Goal: Download file/media

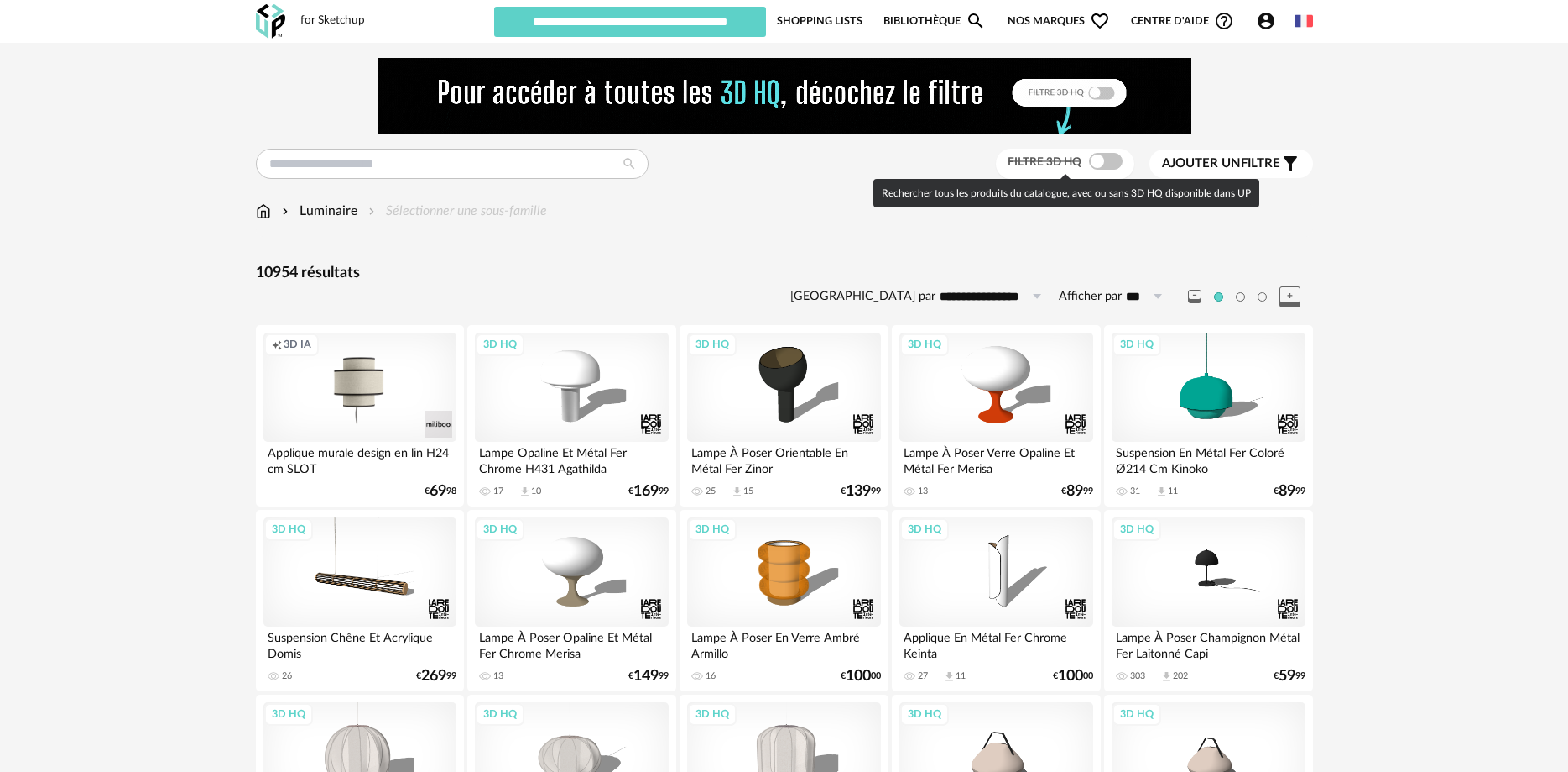
click at [1098, 157] on span at bounding box center [1105, 161] width 33 height 17
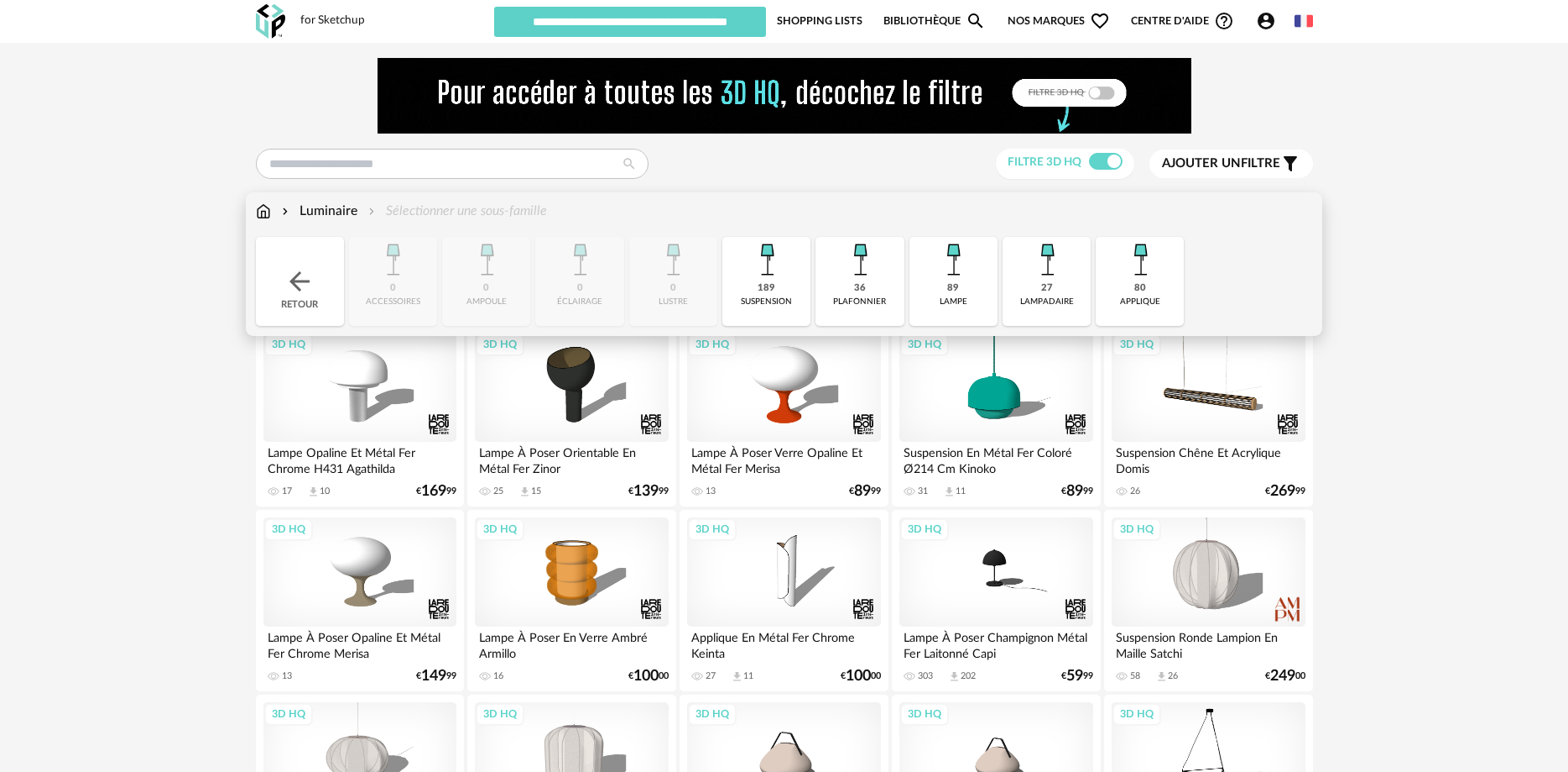
click at [362, 213] on div "Luminaire Sélectionner une sous-famille" at bounding box center [401, 211] width 292 height 19
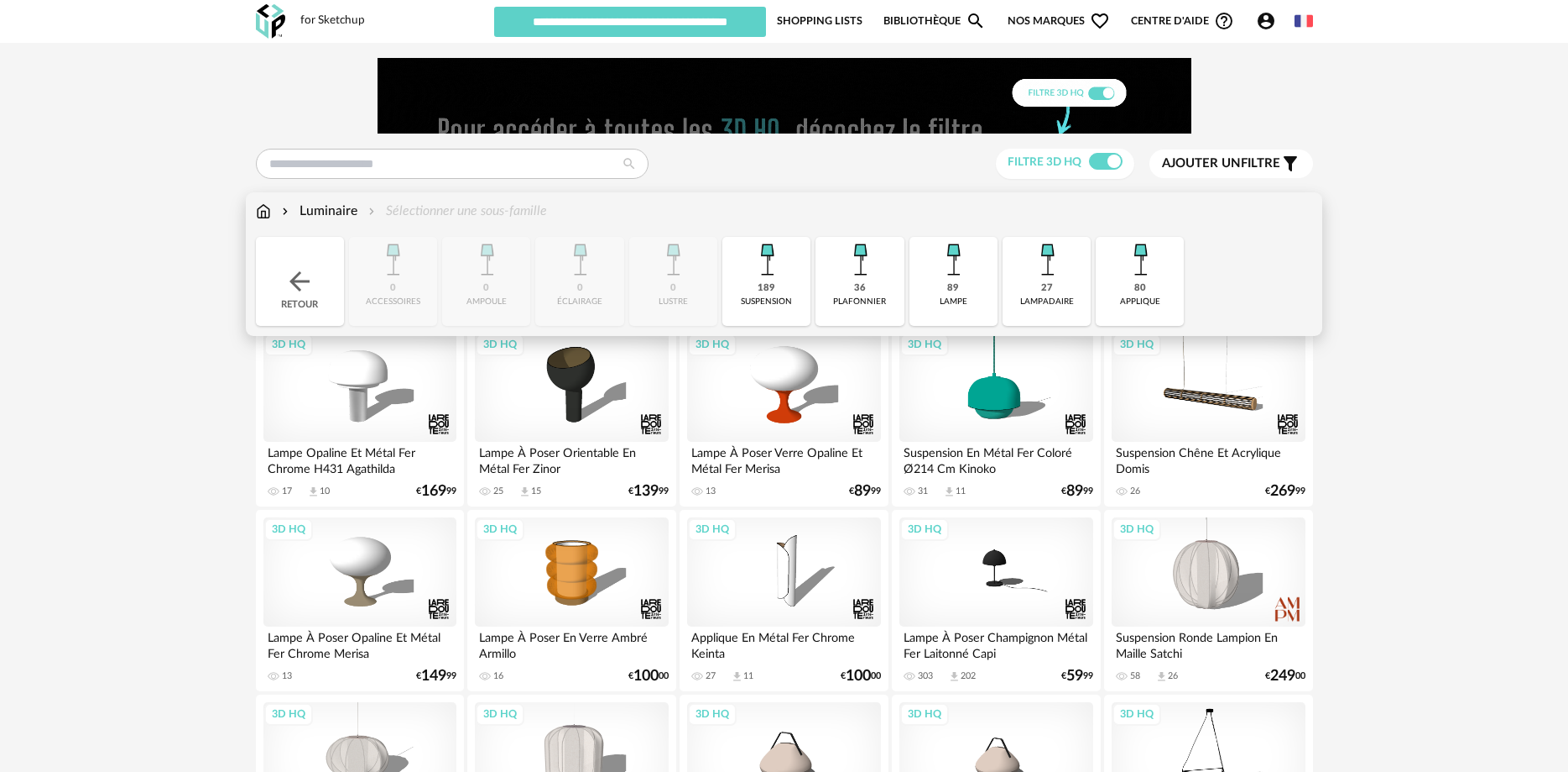
click at [773, 281] on img at bounding box center [766, 259] width 45 height 45
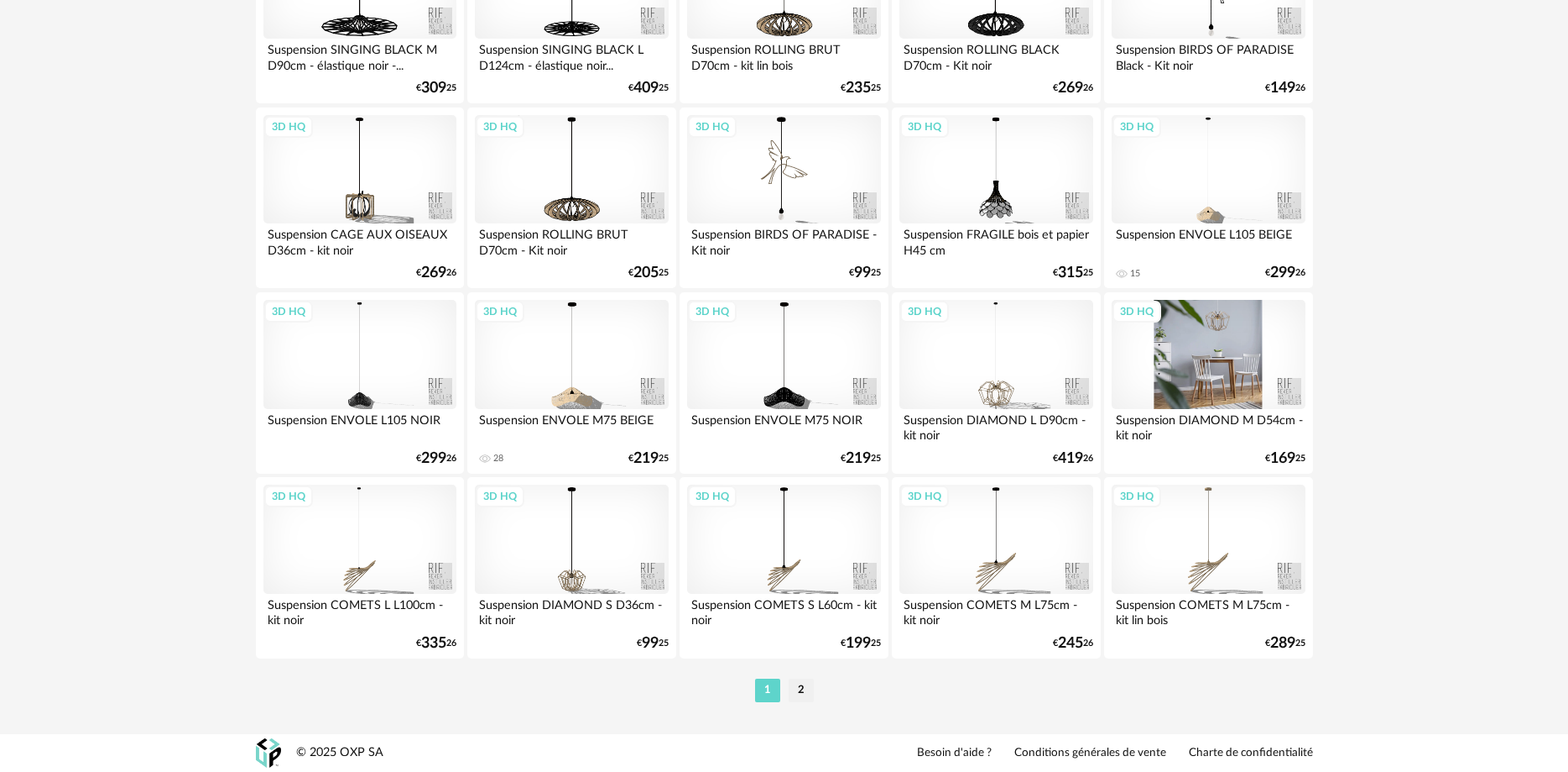
scroll to position [3364, 0]
click at [797, 691] on li "2" at bounding box center [801, 690] width 25 height 24
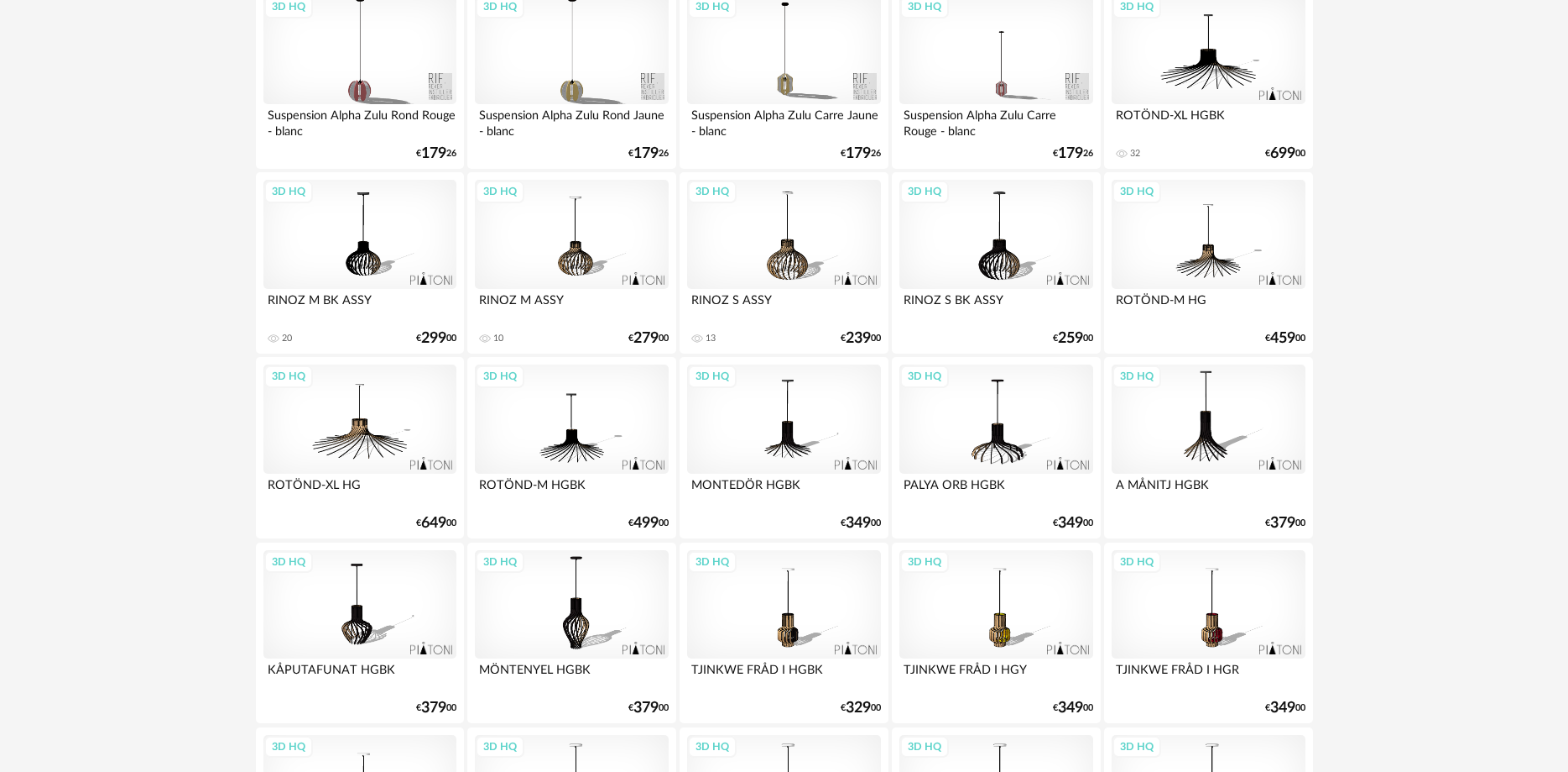
scroll to position [283, 0]
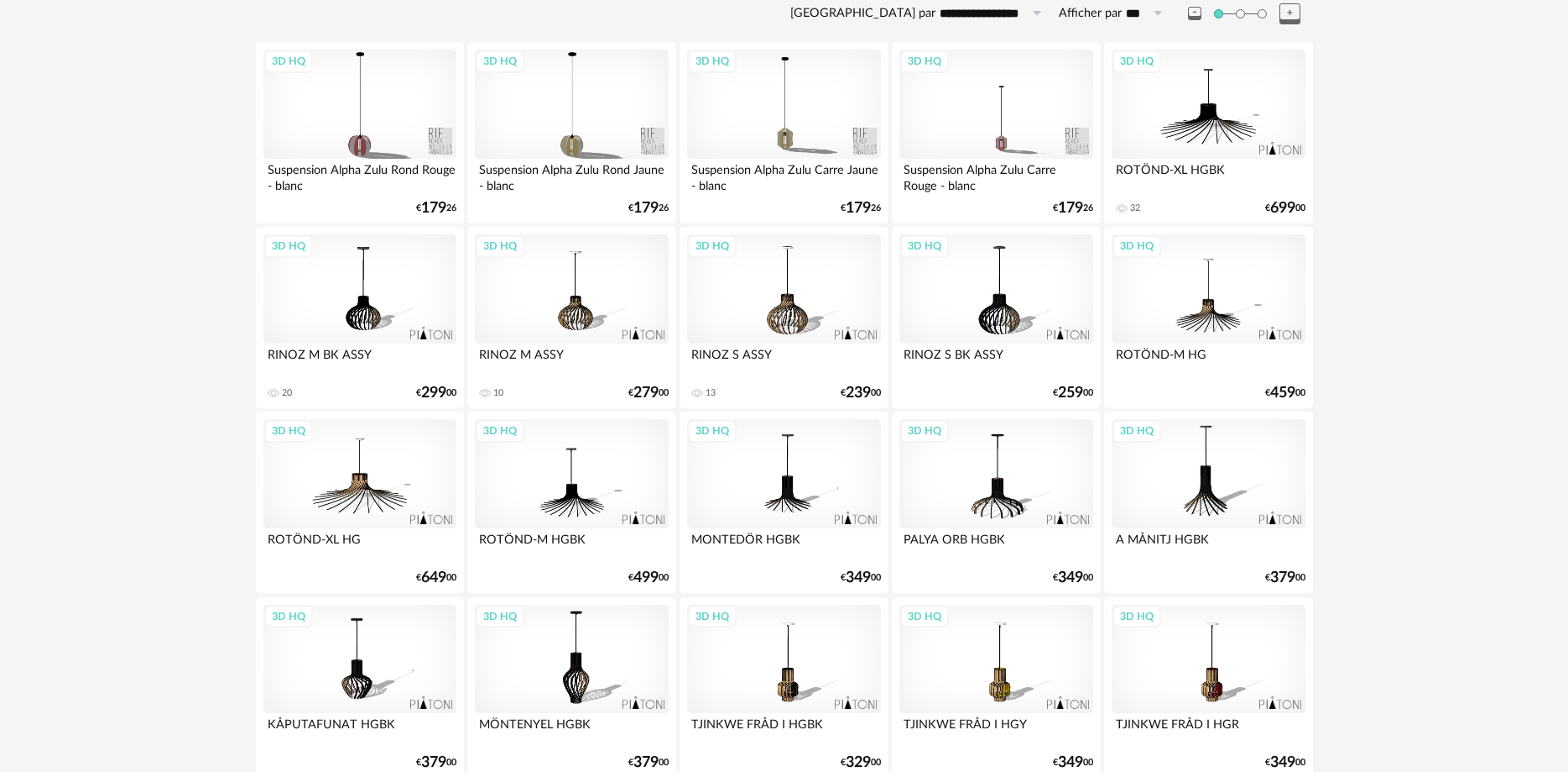
click at [360, 483] on div "3D HQ" at bounding box center [361, 473] width 193 height 109
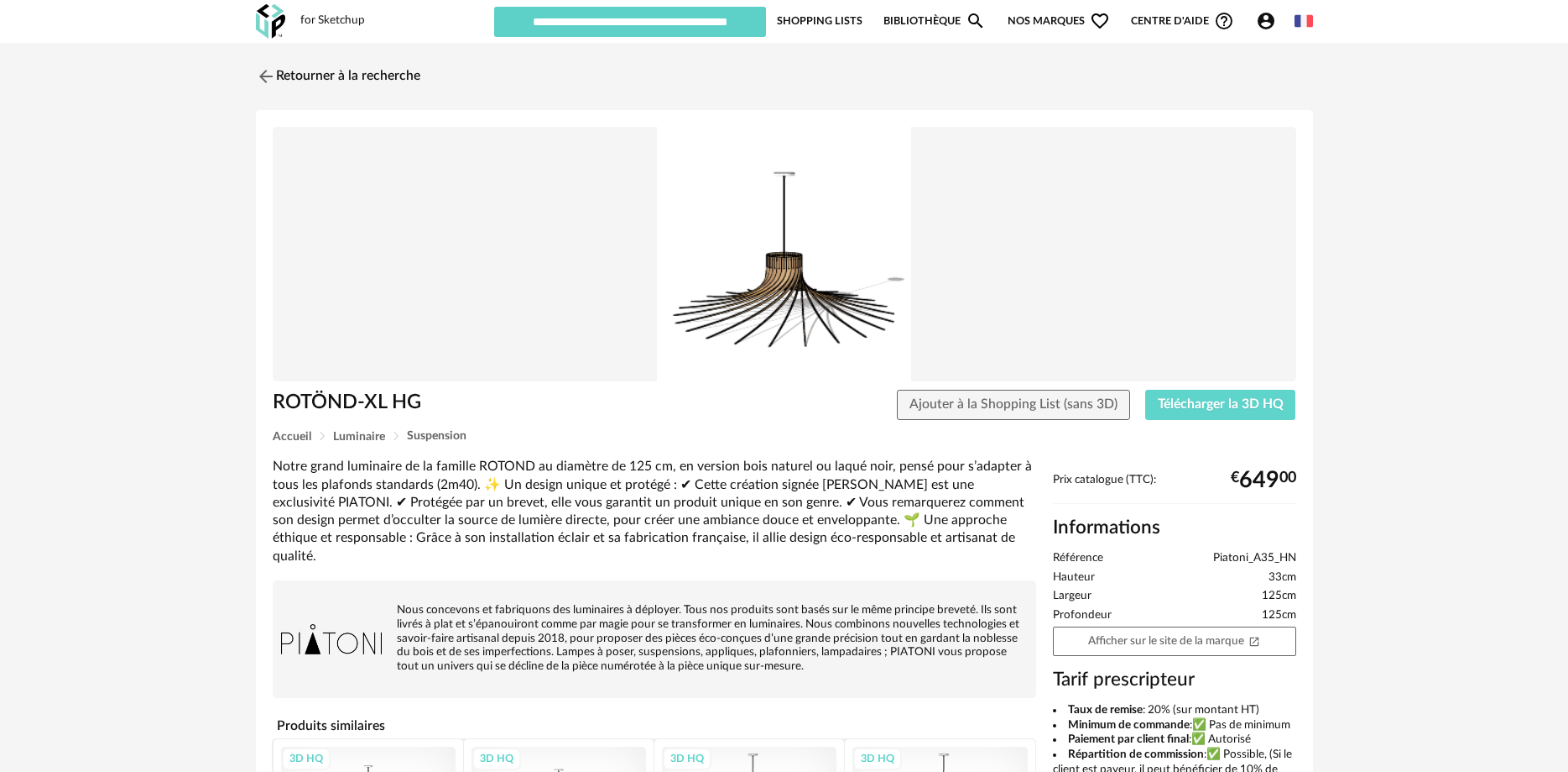
click at [820, 293] on img at bounding box center [784, 254] width 1024 height 254
click at [268, 63] on link "Retourner à la recherche" at bounding box center [334, 76] width 165 height 37
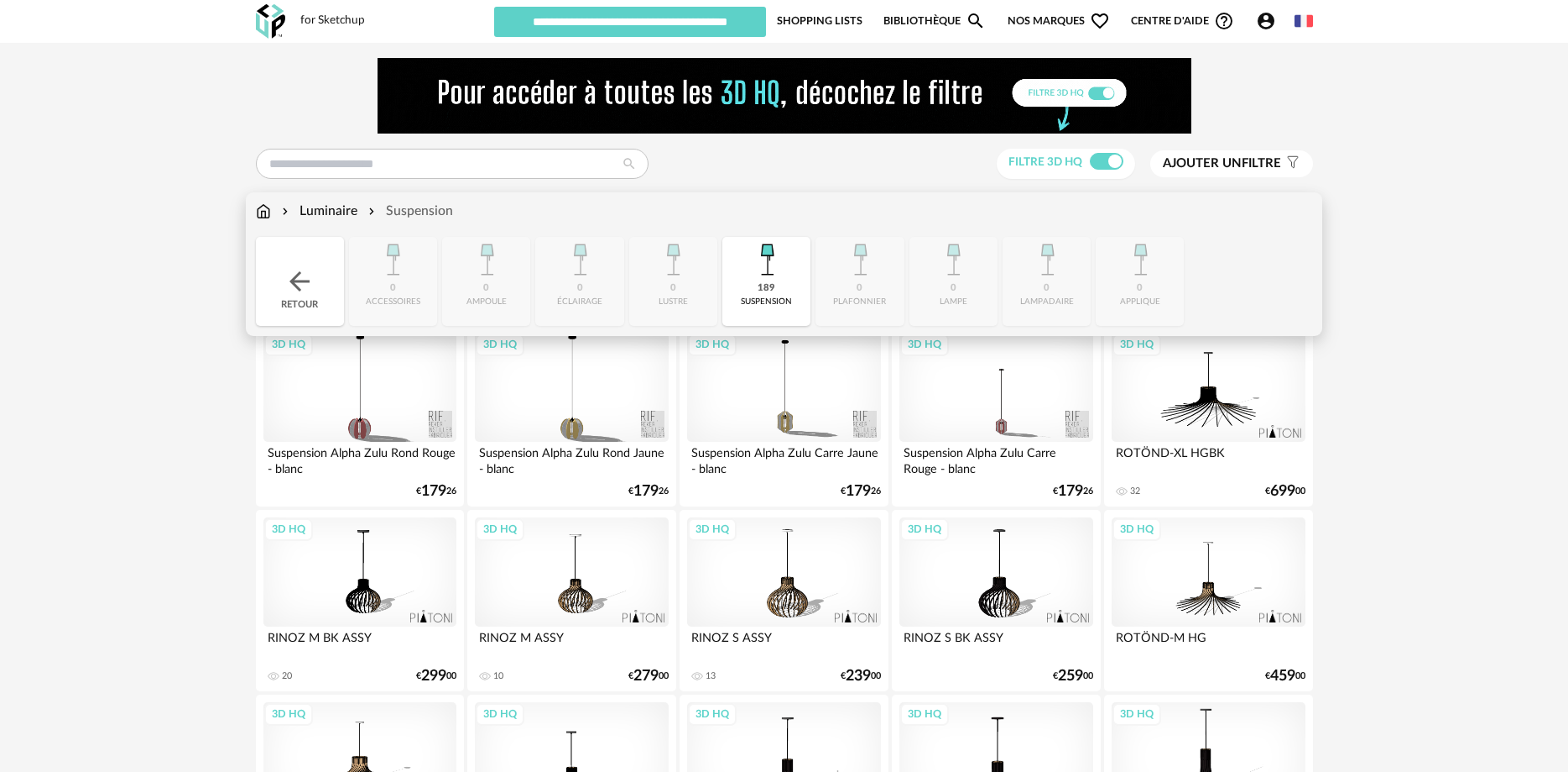
click at [853, 299] on div "Close icon Retour 0 accessoires 0 [GEOGRAPHIC_DATA] 0 éclairage 0 lustre 189 su…" at bounding box center [784, 281] width 1058 height 89
click at [301, 289] on img at bounding box center [299, 281] width 30 height 30
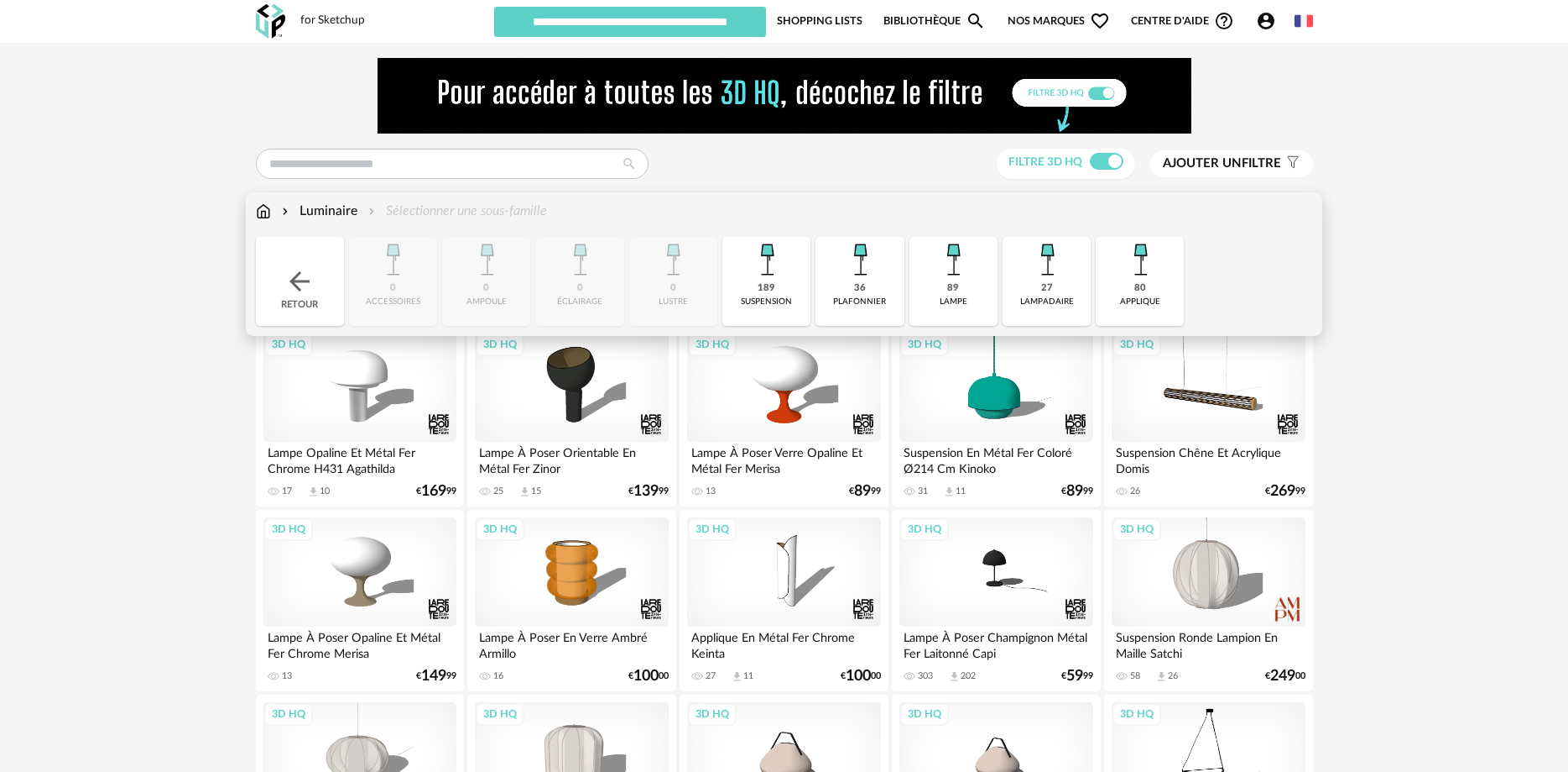
click at [864, 291] on div "36" at bounding box center [860, 289] width 12 height 13
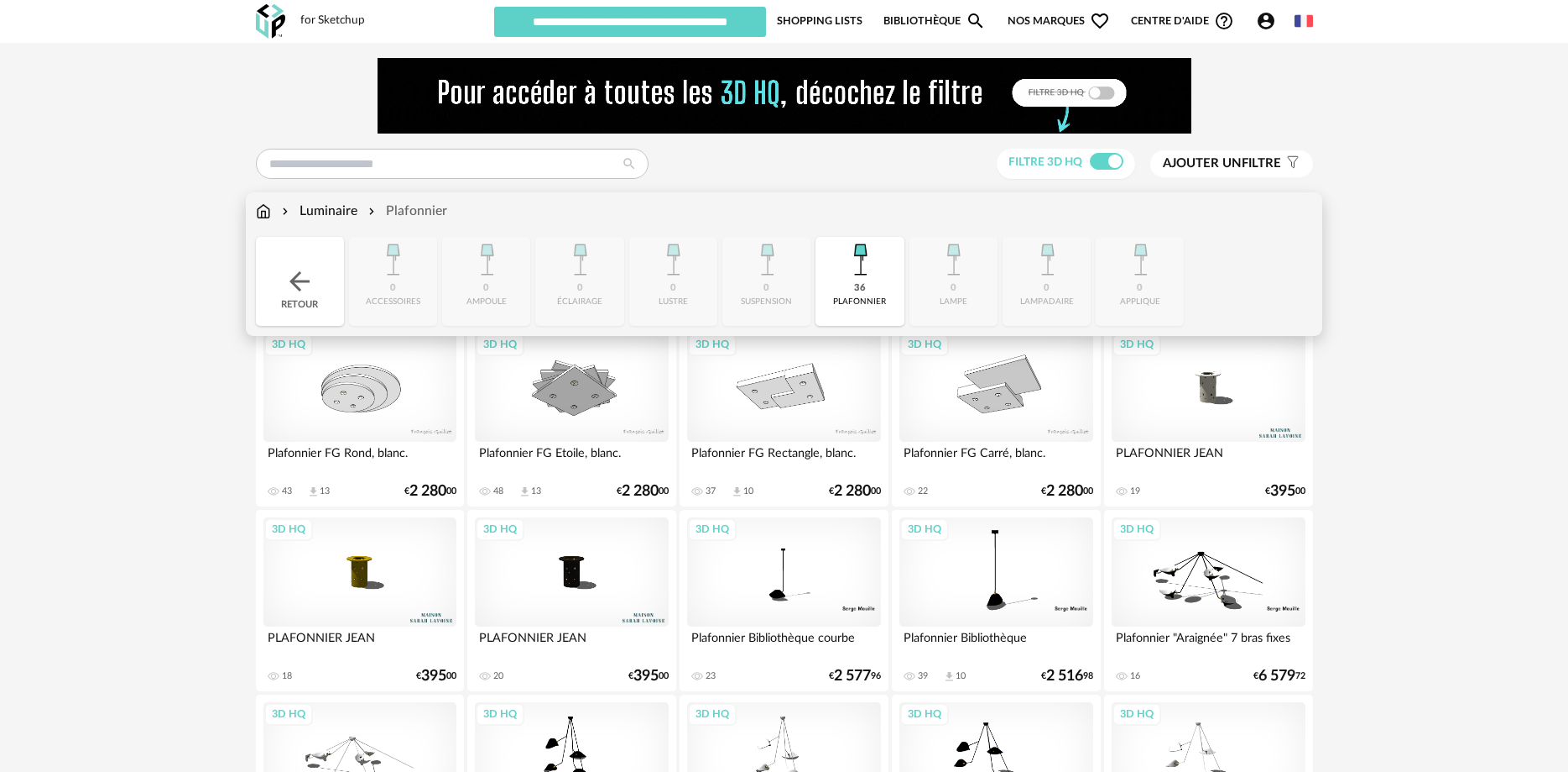
click at [882, 289] on div "36 plafonnier" at bounding box center [860, 281] width 88 height 89
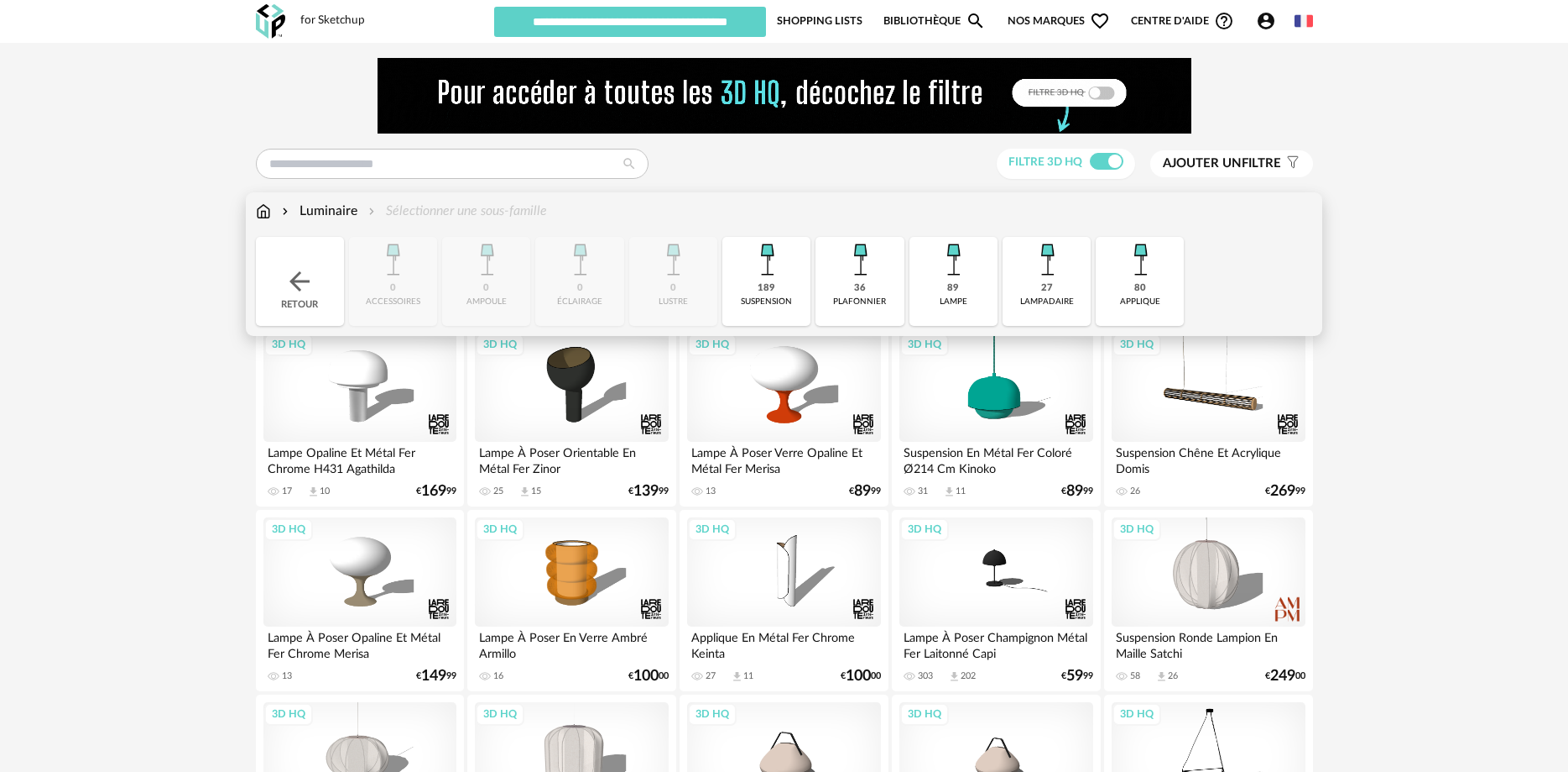
click at [773, 294] on div "189" at bounding box center [766, 289] width 17 height 13
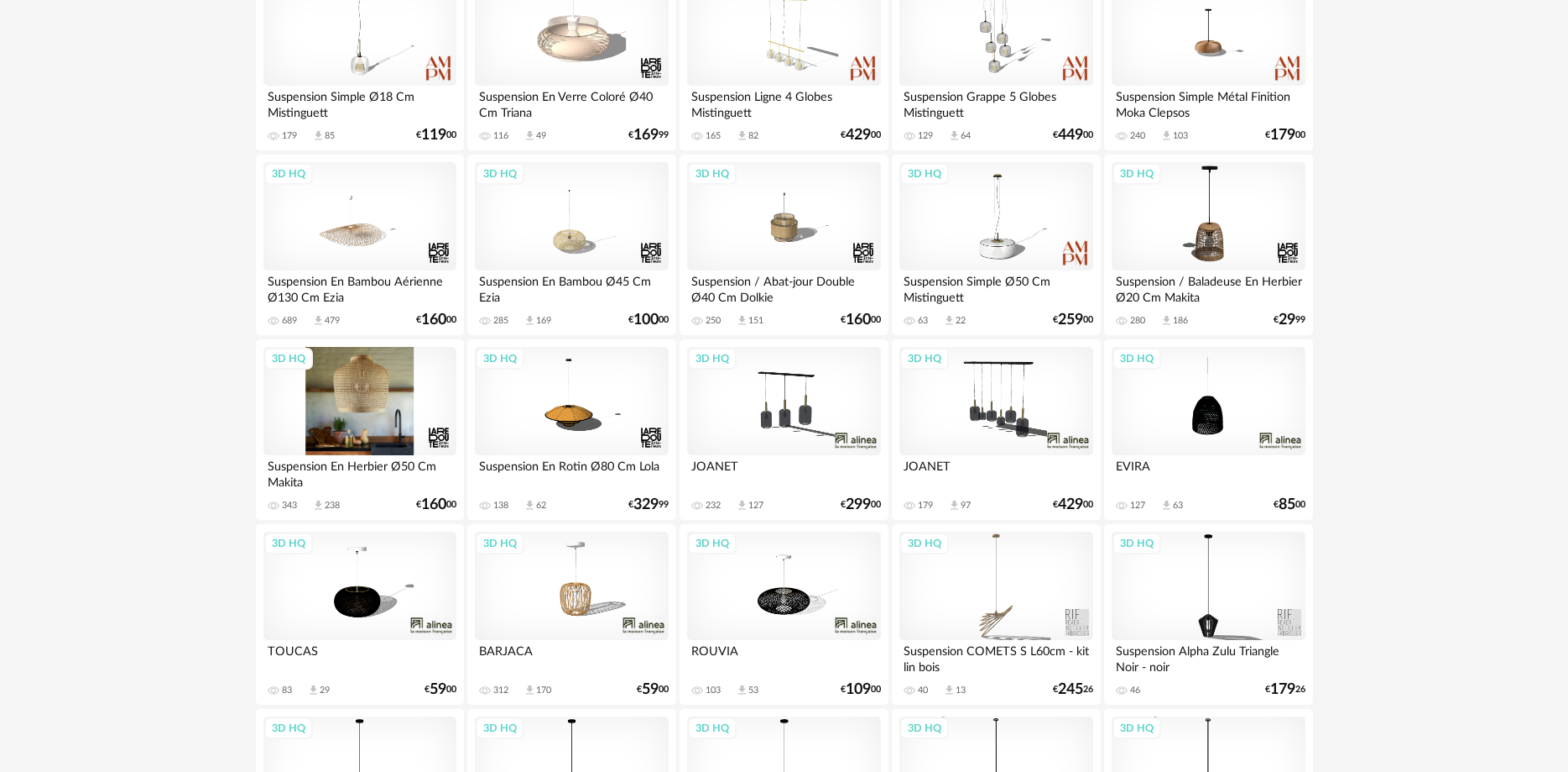
scroll to position [771, 0]
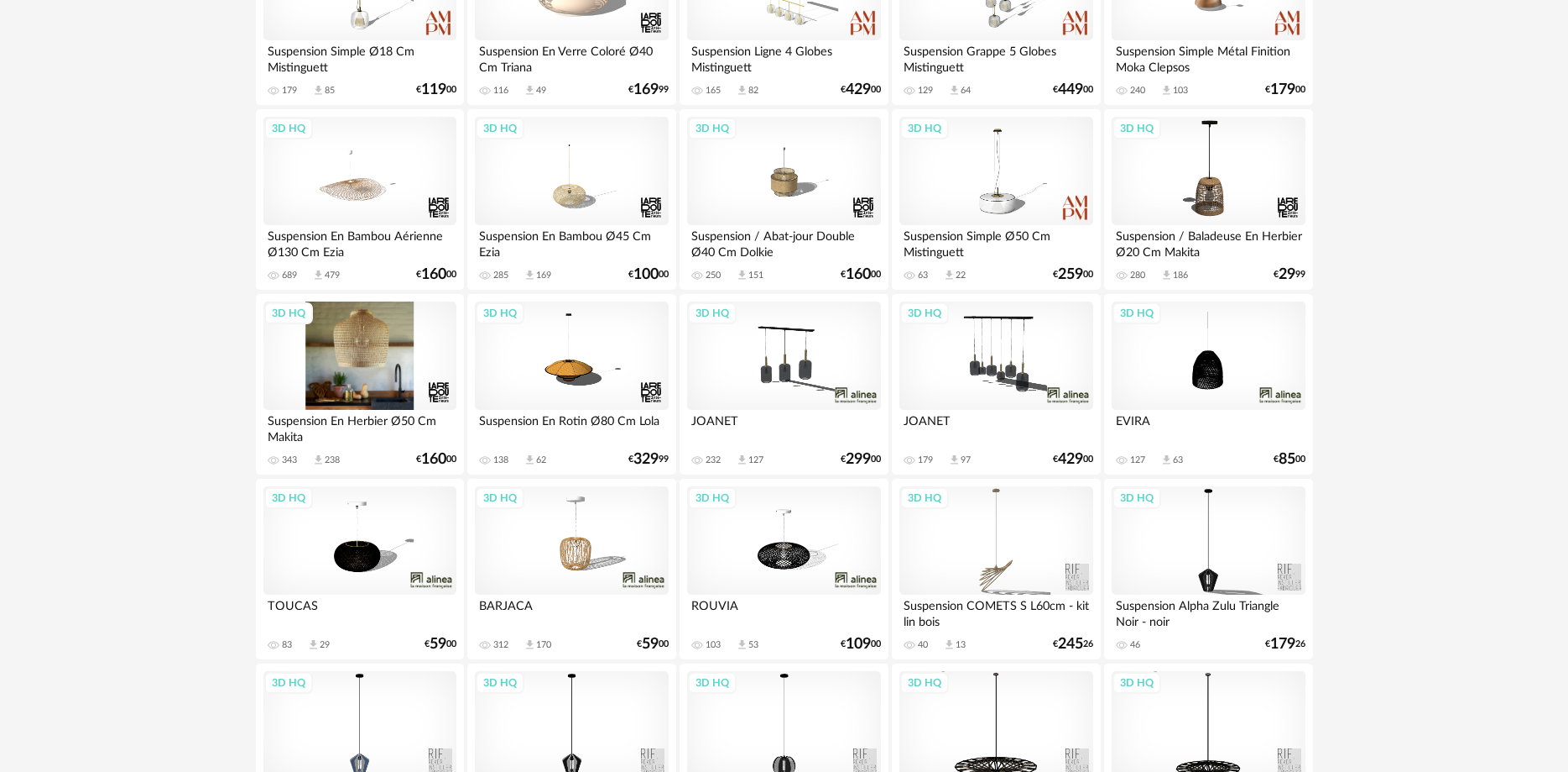
click at [386, 343] on div "3D HQ" at bounding box center [361, 356] width 193 height 109
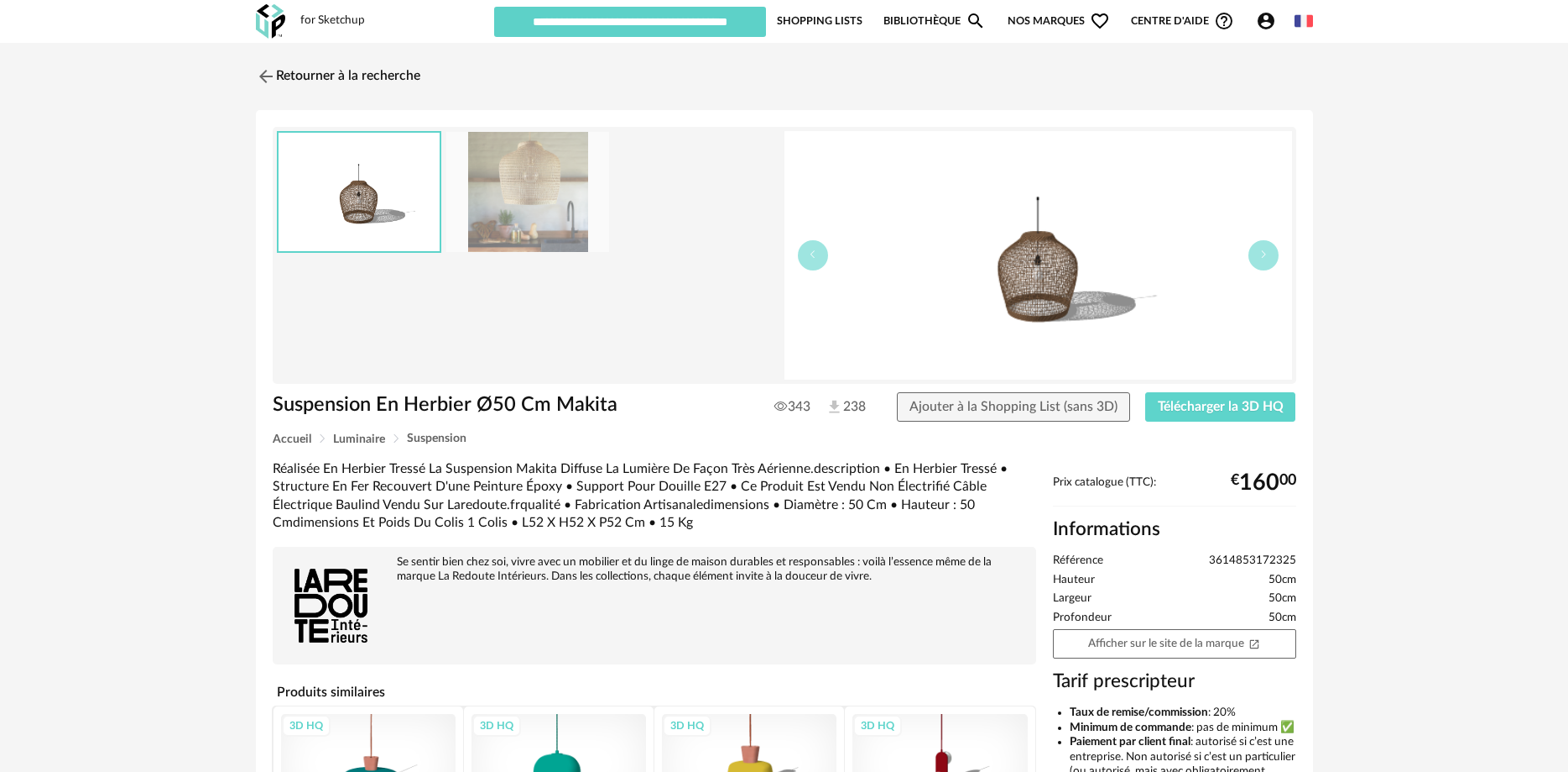
click at [532, 197] on img at bounding box center [527, 191] width 163 height 120
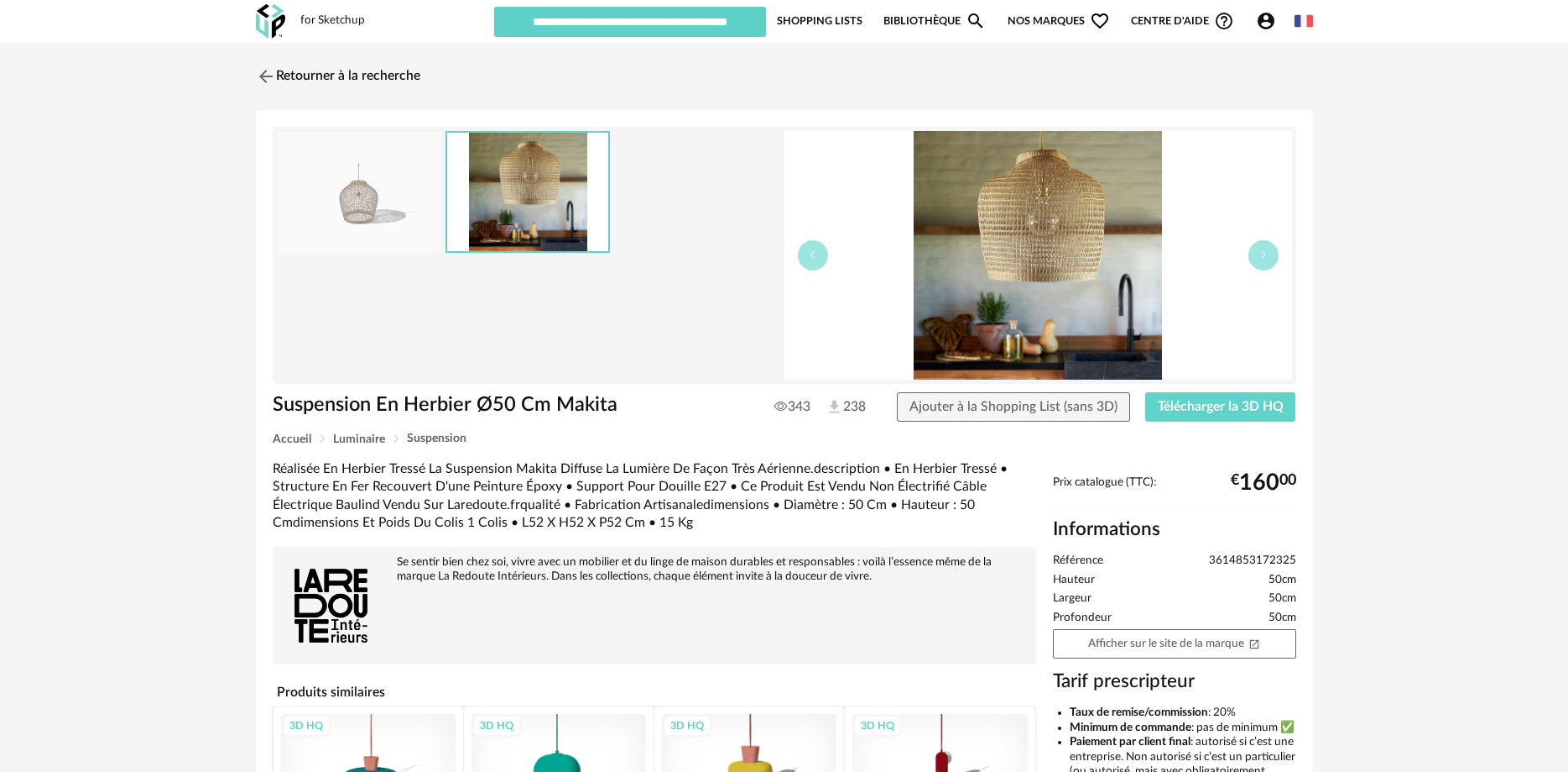
click at [337, 182] on img at bounding box center [359, 191] width 163 height 120
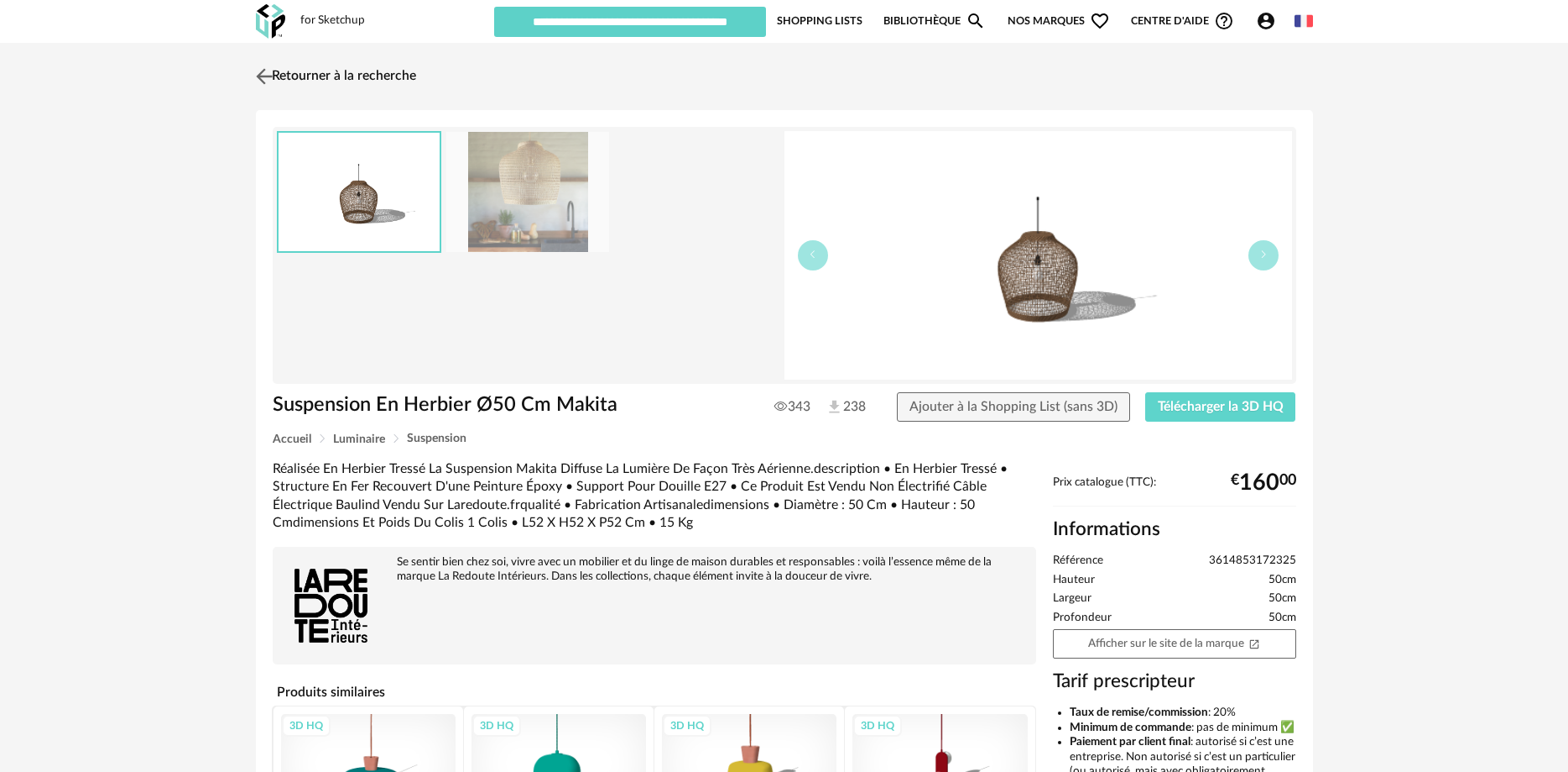
click at [263, 74] on img at bounding box center [264, 75] width 24 height 24
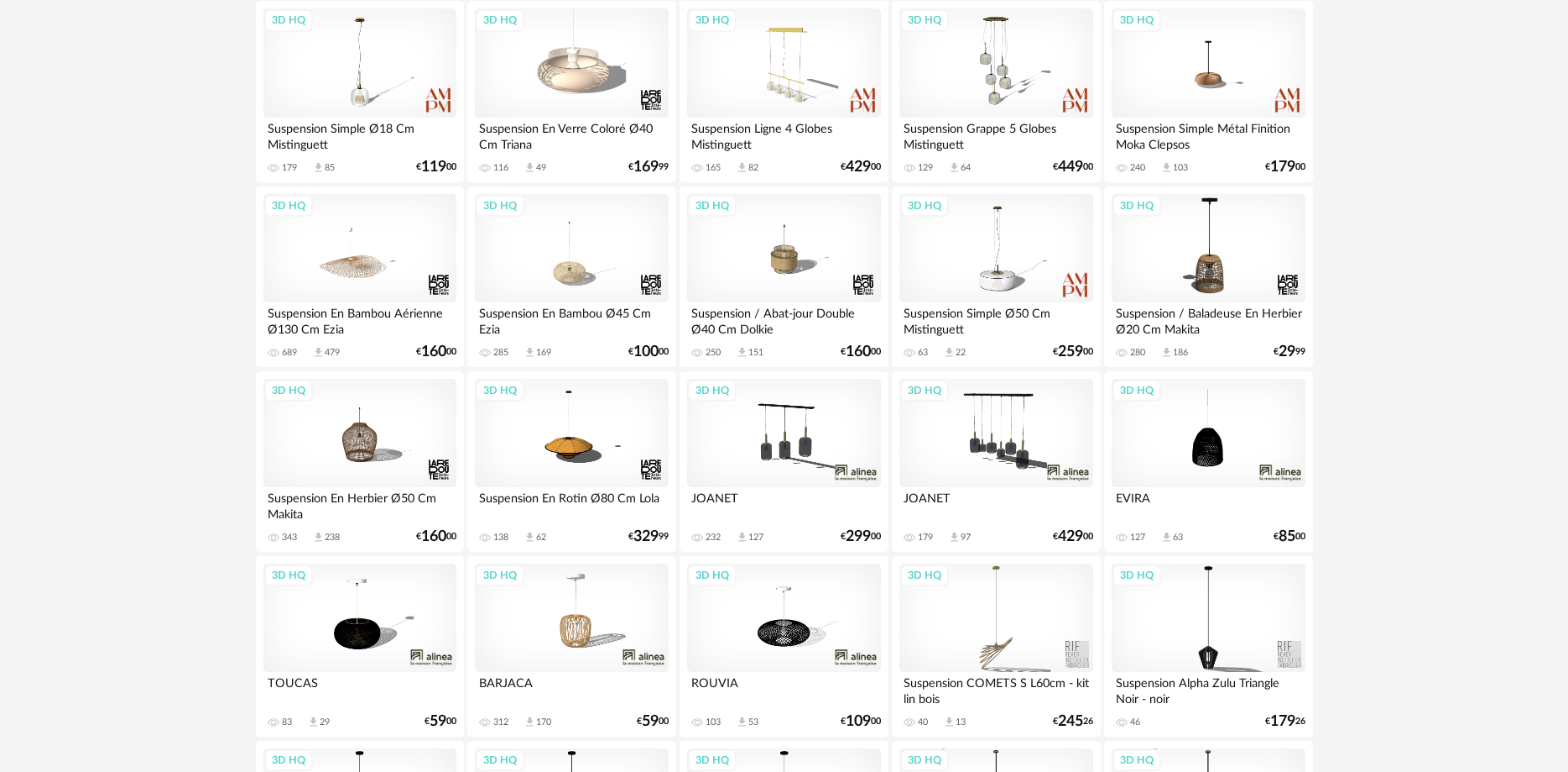
scroll to position [686, 0]
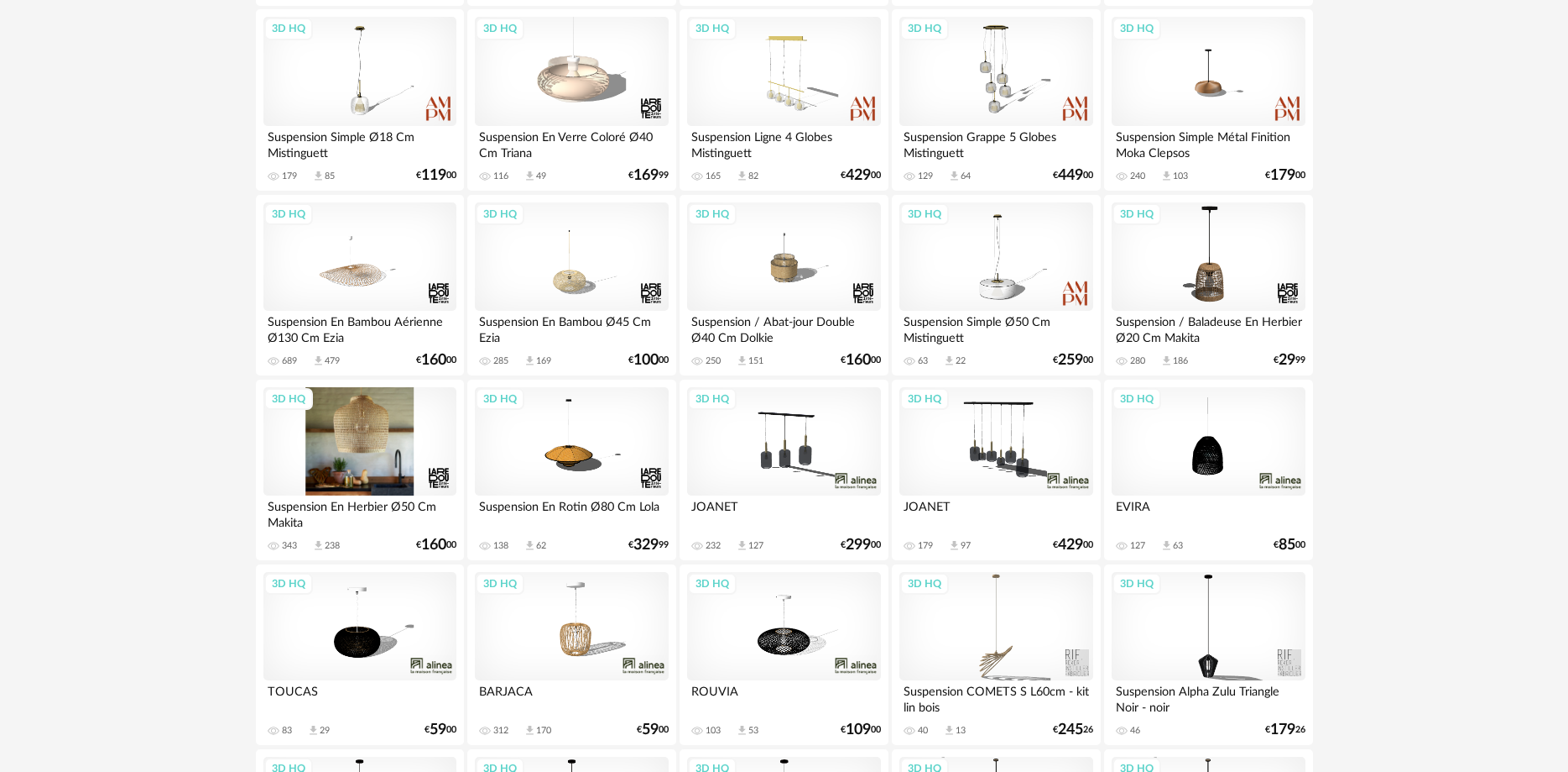
click at [379, 434] on div "3D HQ" at bounding box center [361, 442] width 193 height 109
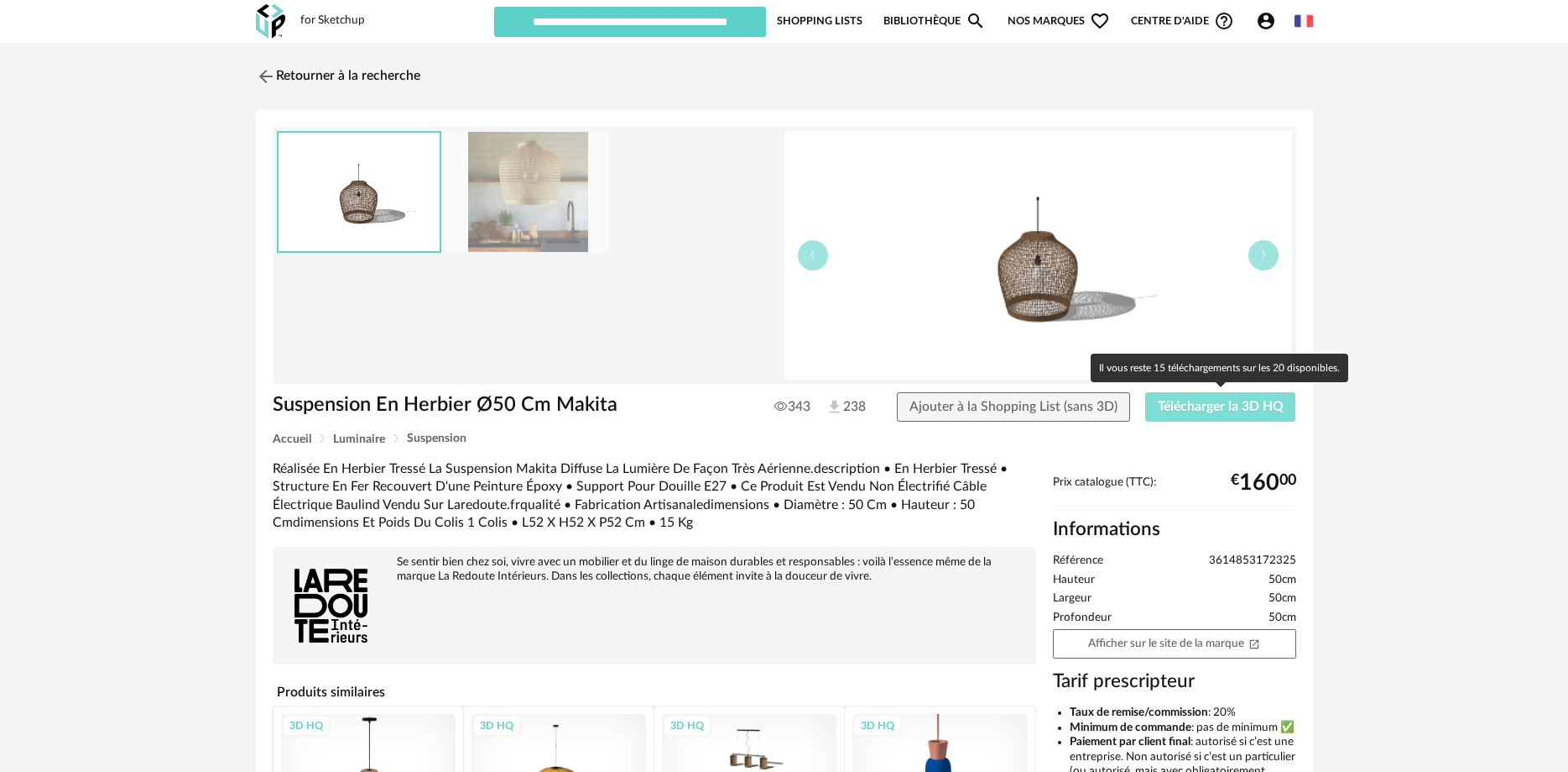
click at [1200, 415] on button "Télécharger la 3D HQ" at bounding box center [1221, 407] width 151 height 30
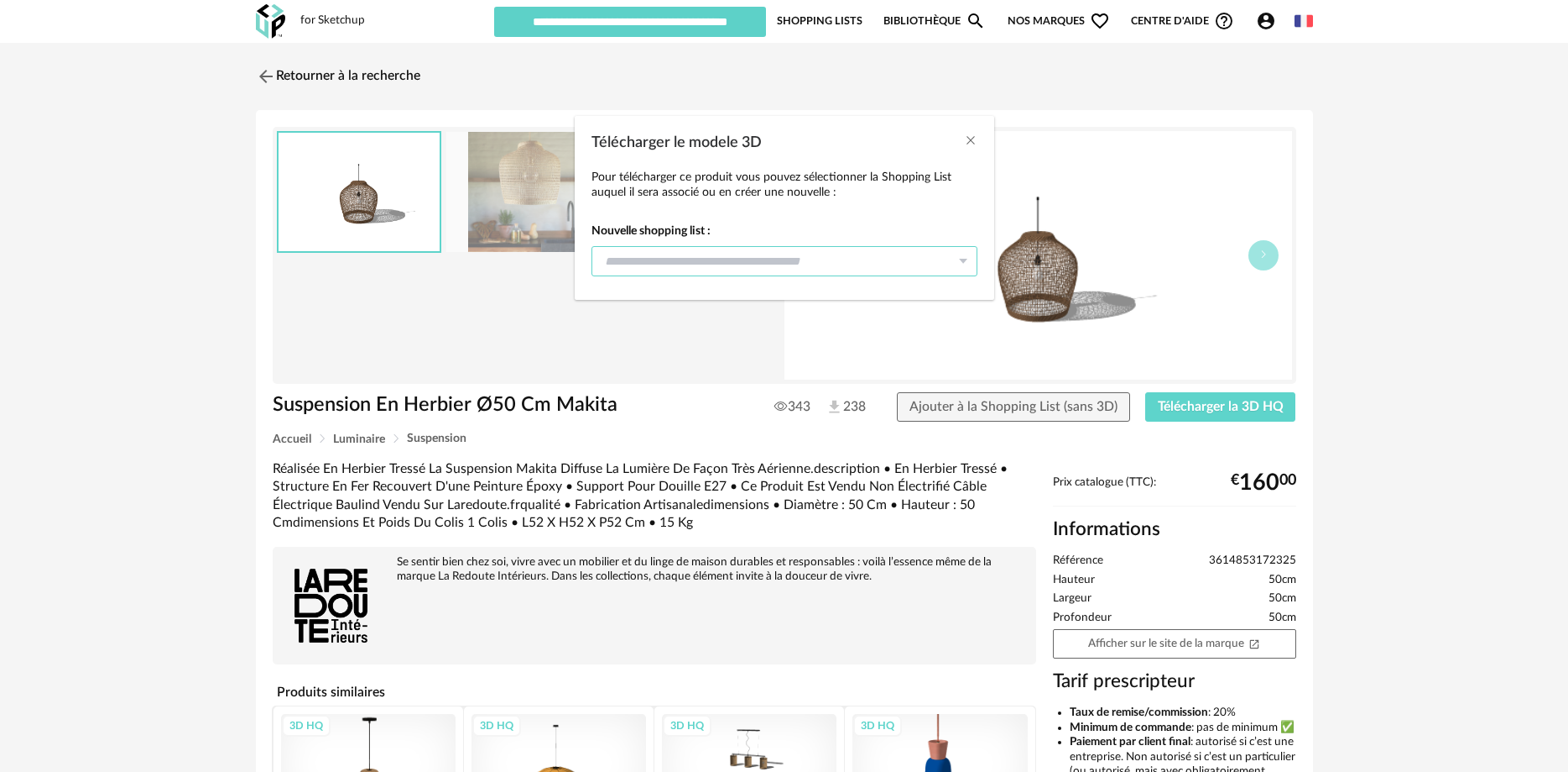
click at [761, 258] on input "Télécharger le modele 3D" at bounding box center [784, 260] width 386 height 30
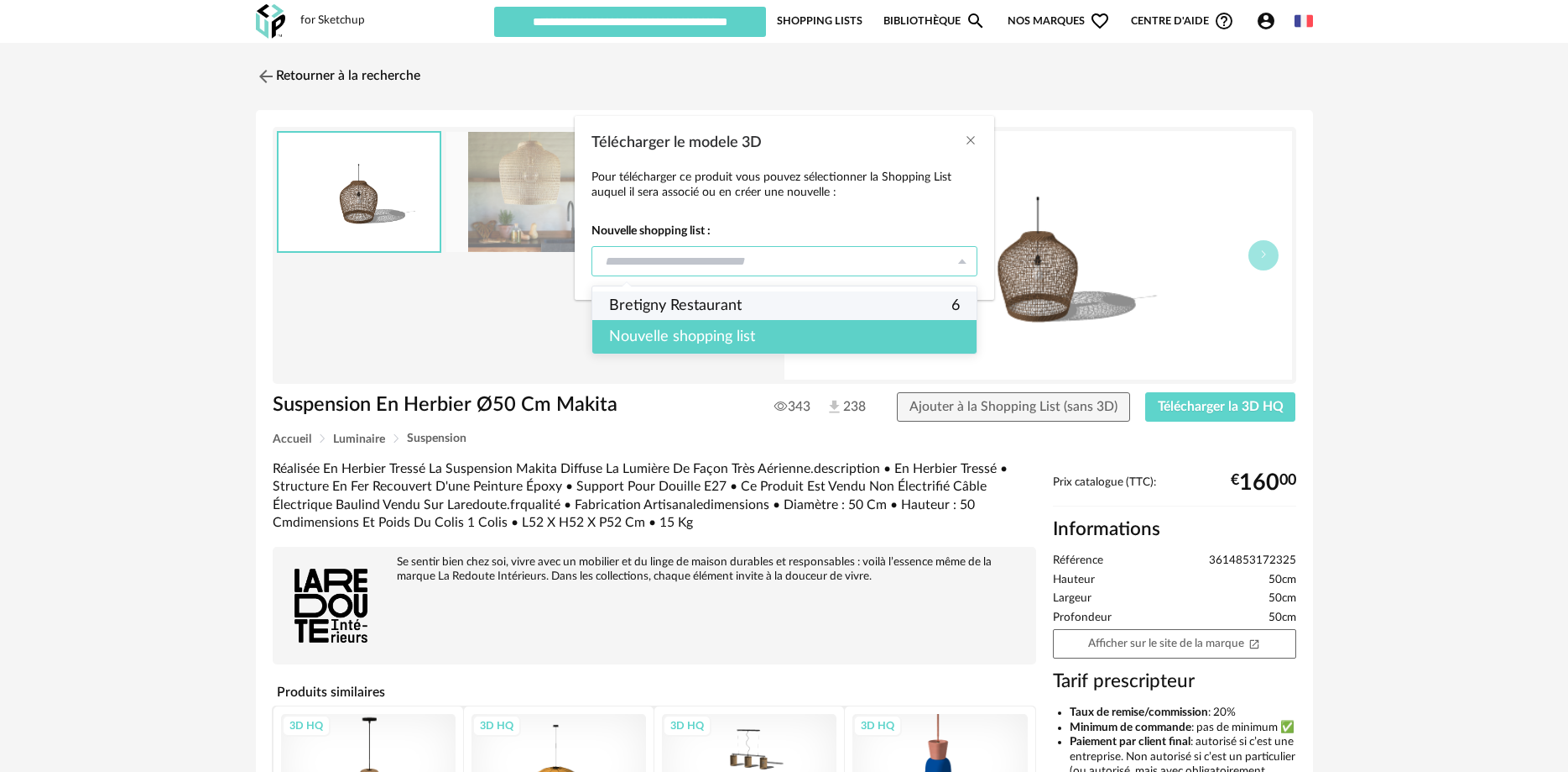
click at [661, 300] on span "Bretigny Restaurant" at bounding box center [675, 305] width 132 height 29
type input "**********"
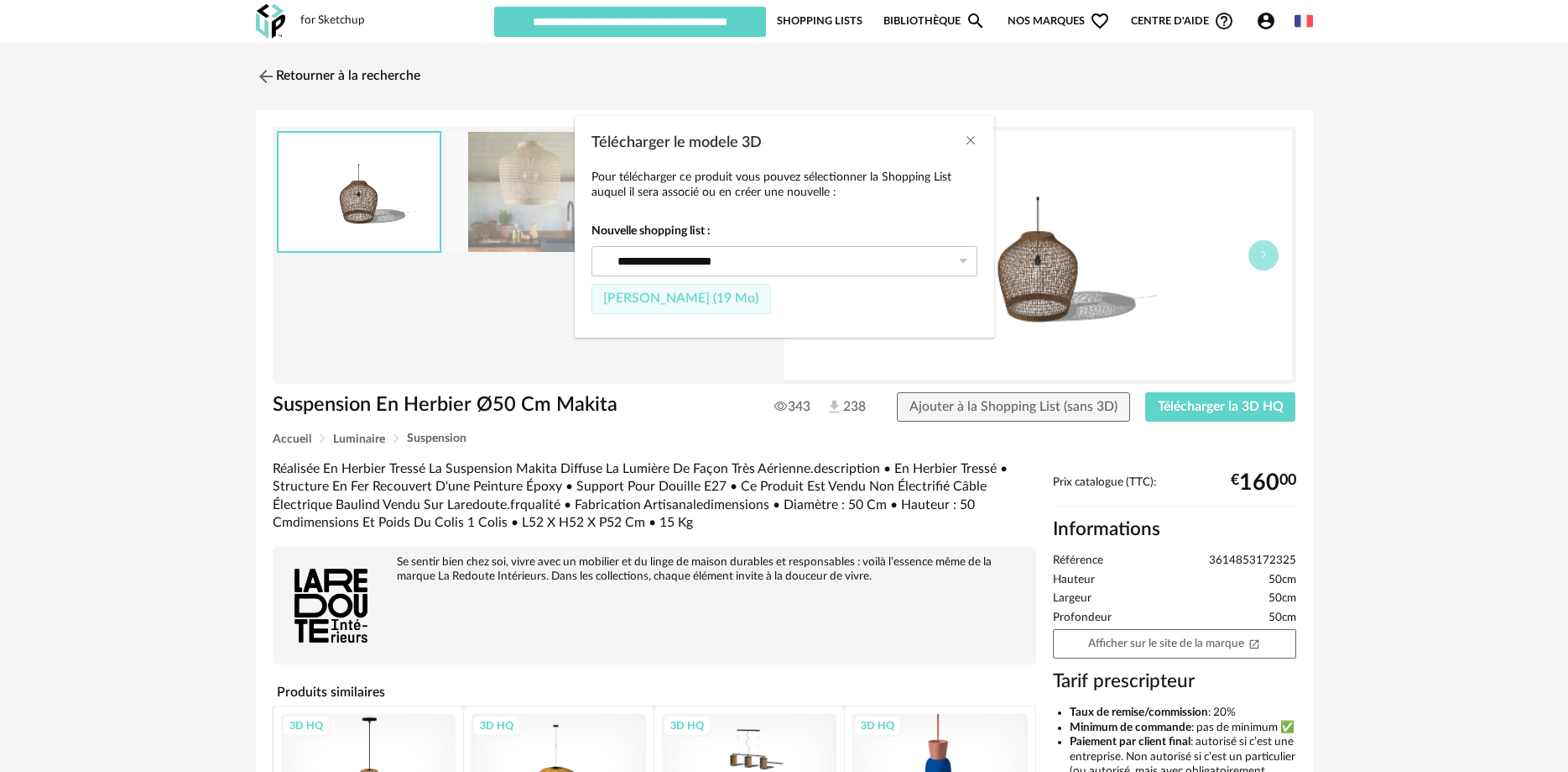
click at [713, 288] on button "[PERSON_NAME] (19 Mo)" at bounding box center [681, 298] width 180 height 30
type input "**********"
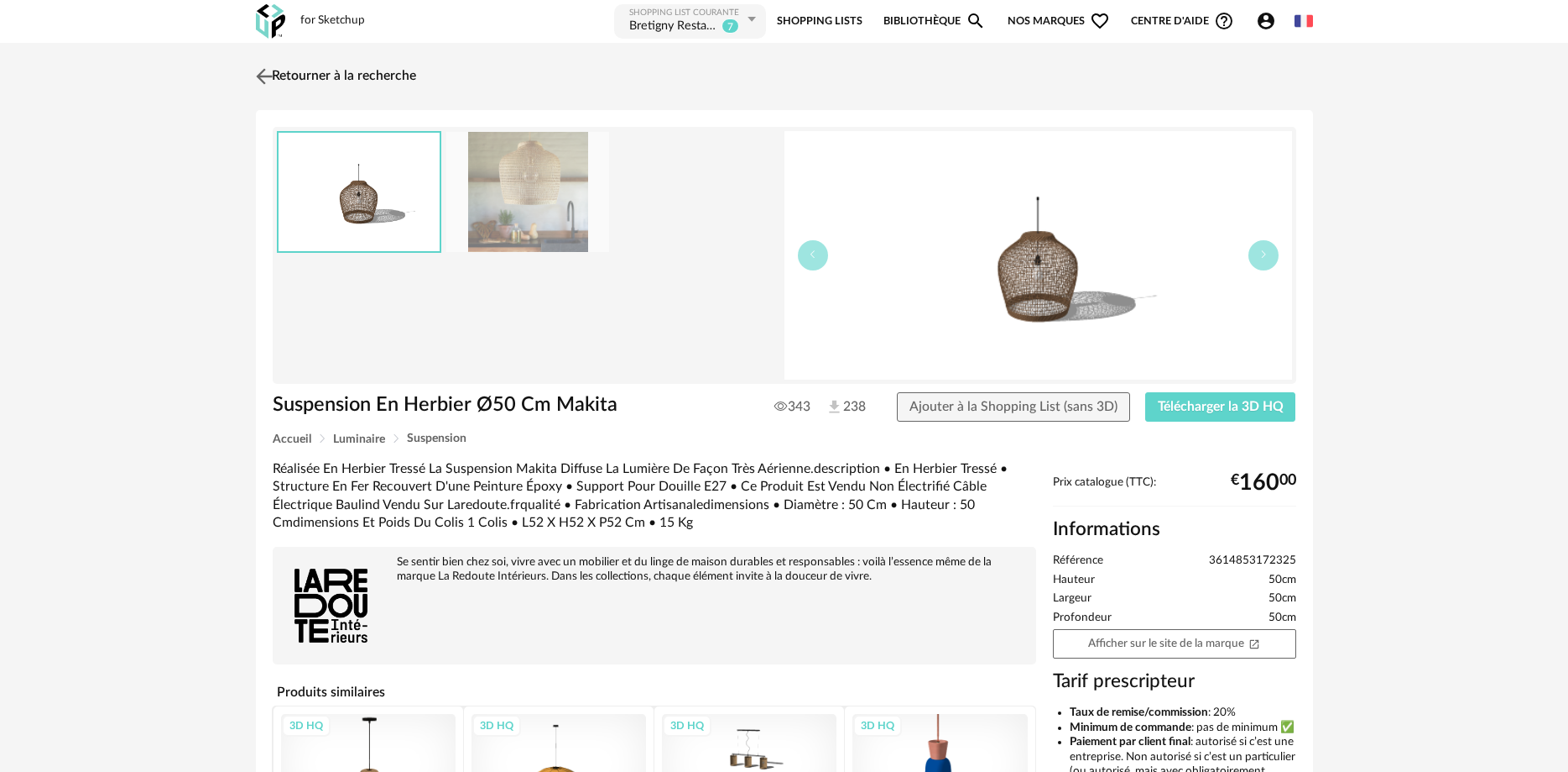
click at [272, 82] on img at bounding box center [264, 75] width 24 height 24
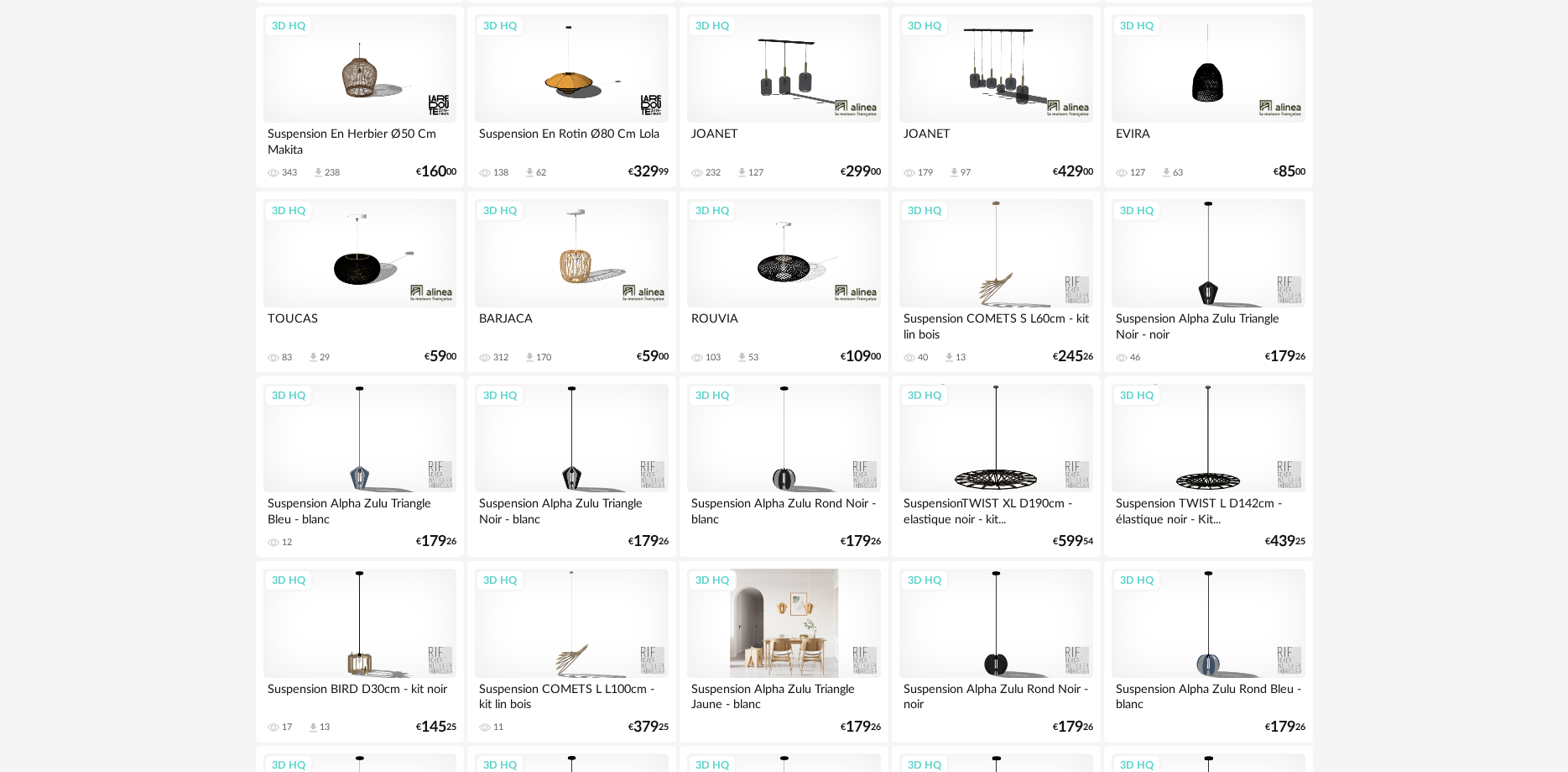
scroll to position [1083, 0]
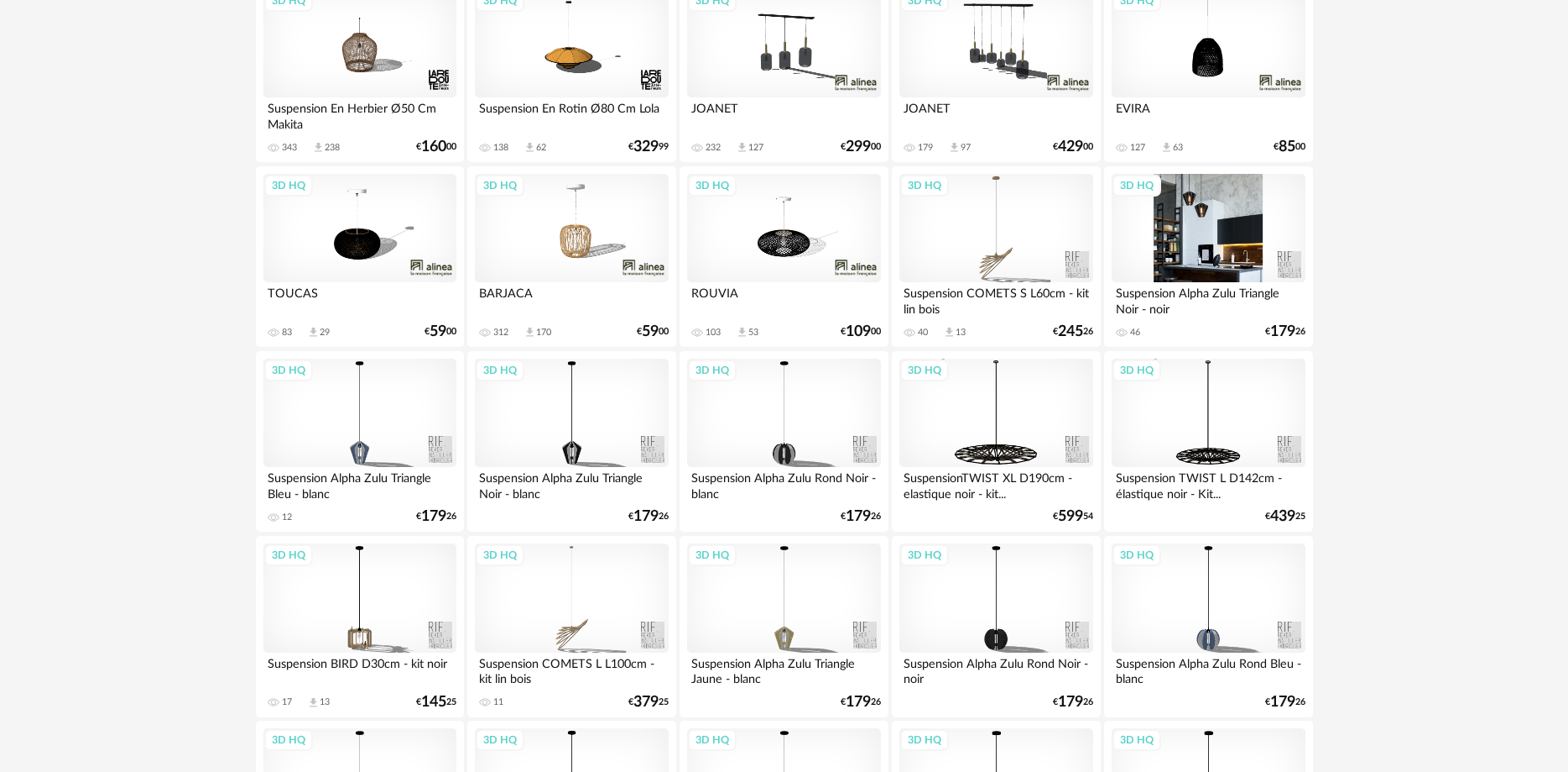
click at [1219, 280] on div "3D HQ" at bounding box center [1208, 228] width 193 height 109
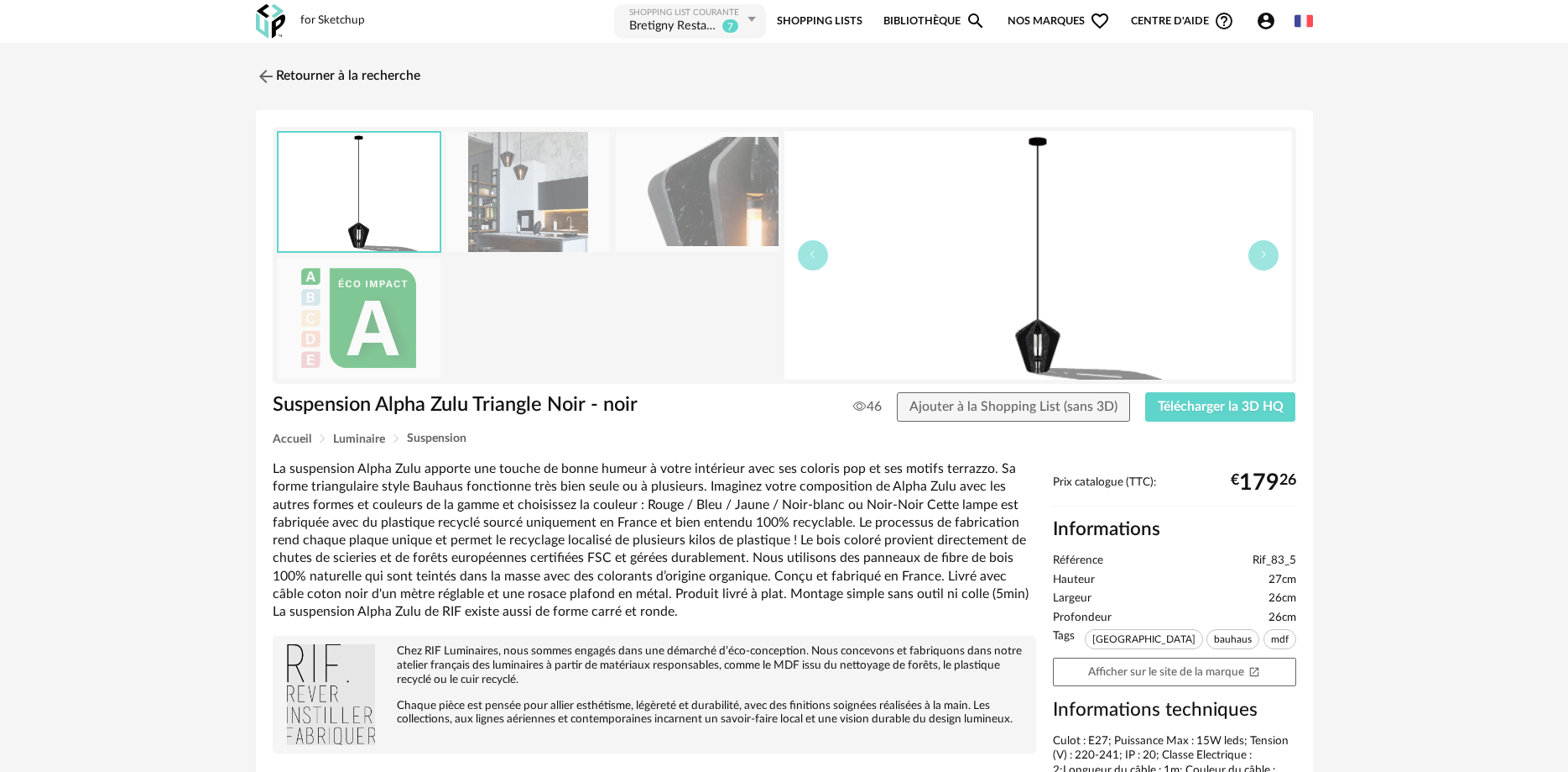
click at [522, 195] on img at bounding box center [527, 191] width 163 height 120
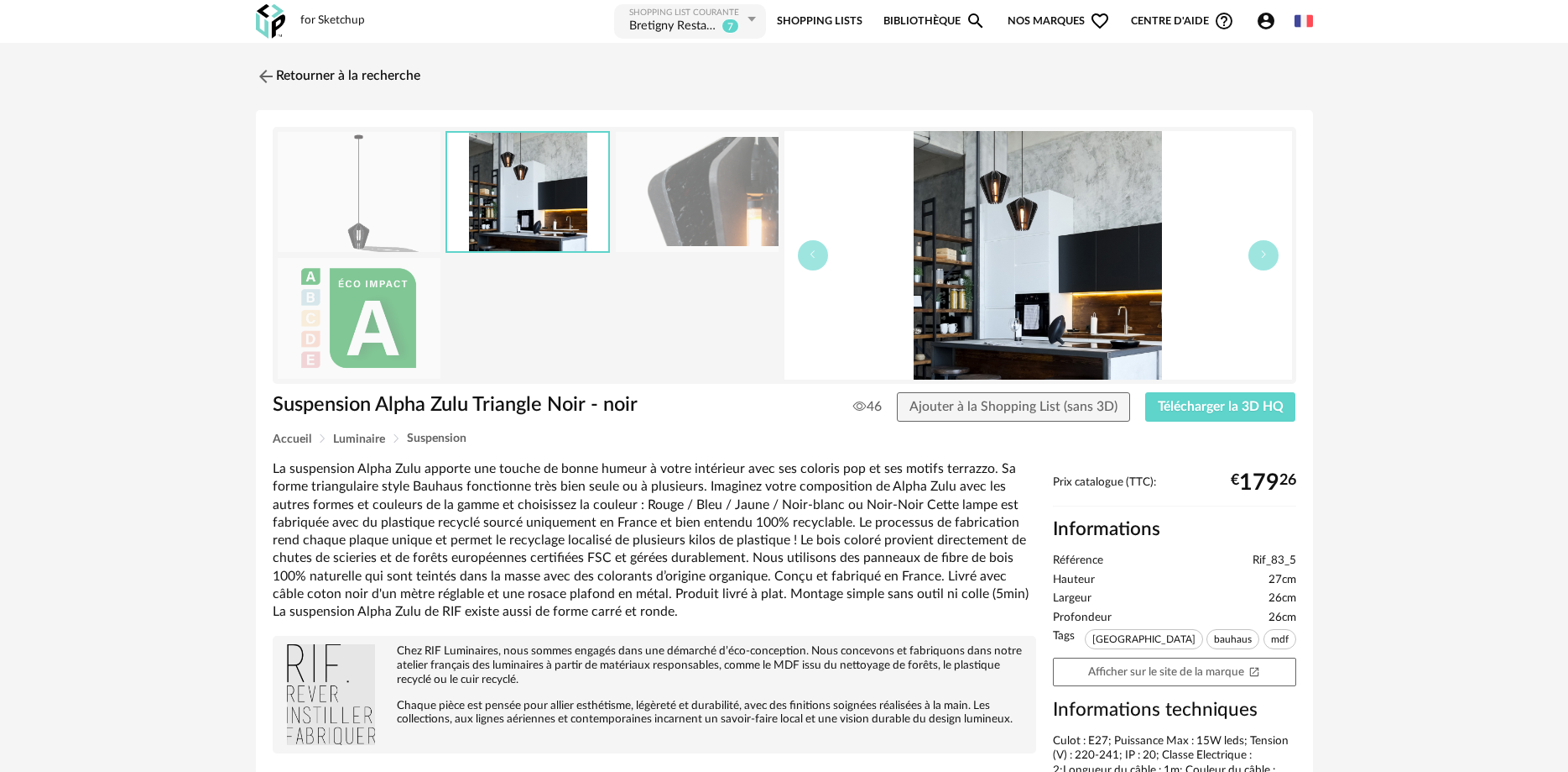
click at [363, 199] on img at bounding box center [359, 191] width 163 height 120
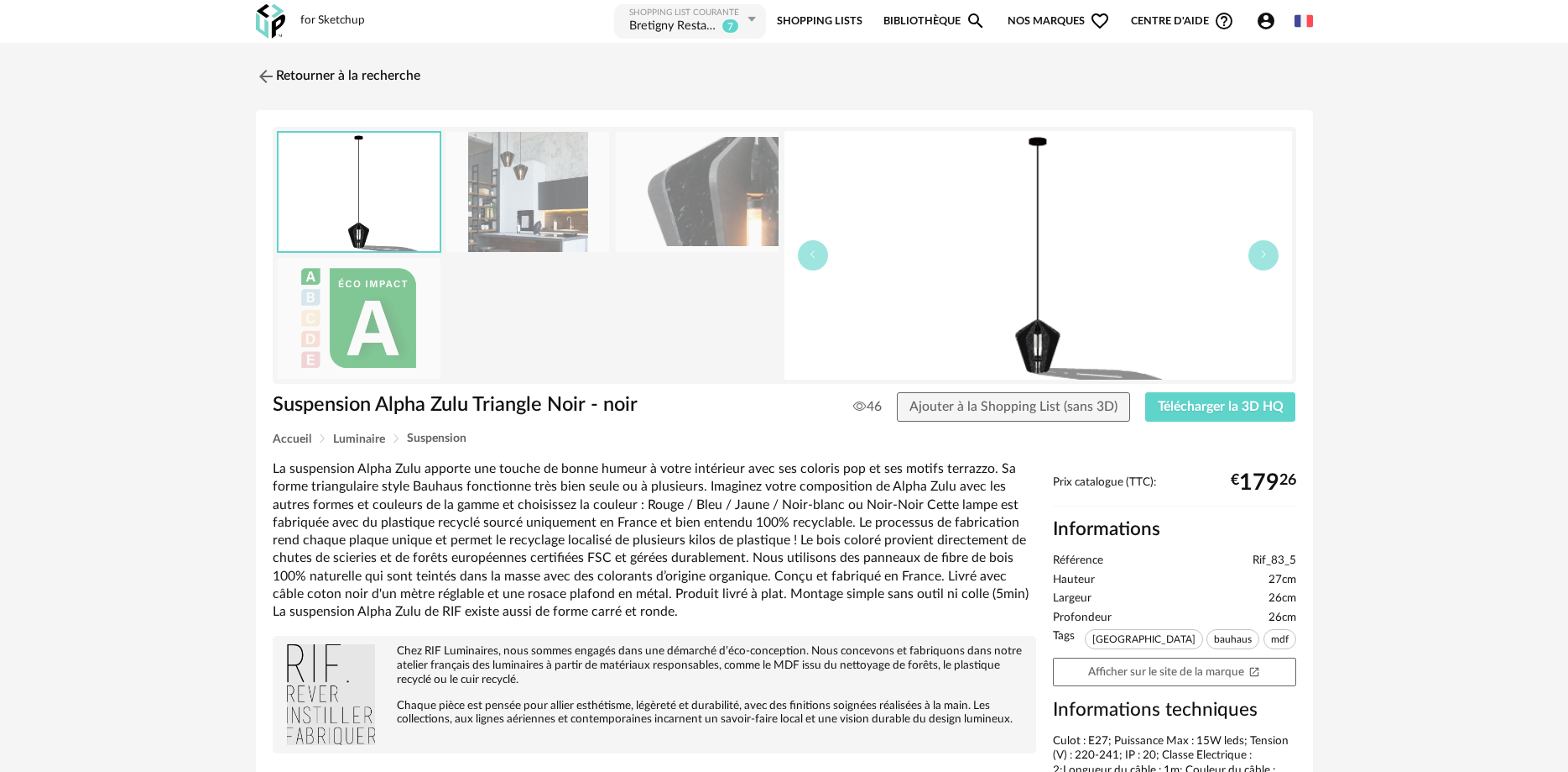
click at [1034, 333] on img at bounding box center [1038, 255] width 508 height 248
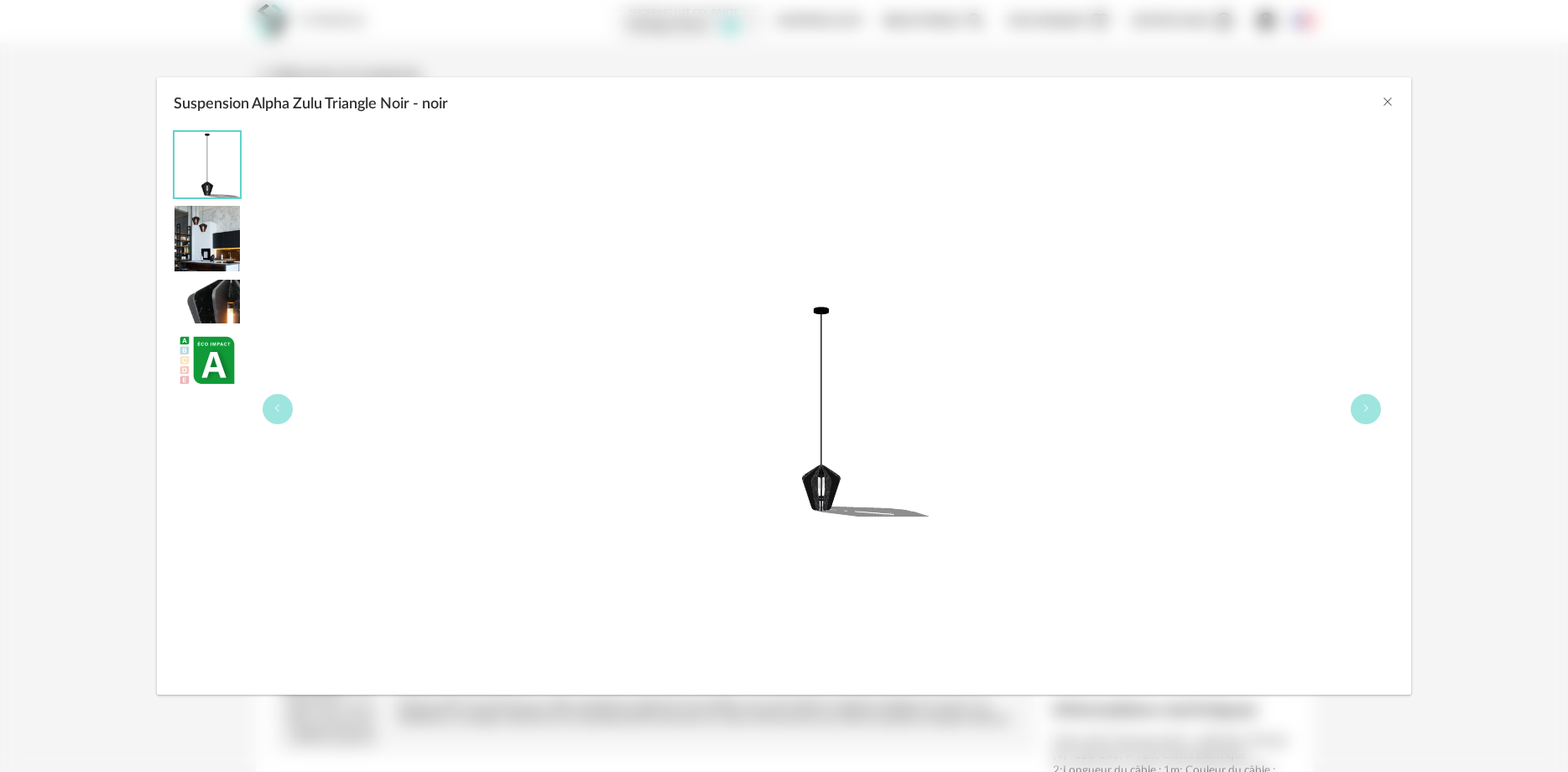
click at [787, 492] on img "Suspension Alpha Zulu Triangle Noir - noir" at bounding box center [822, 409] width 215 height 215
click at [812, 494] on img "Suspension Alpha Zulu Triangle Noir - noir" at bounding box center [822, 409] width 215 height 215
click at [216, 288] on img "Suspension Alpha Zulu Triangle Noir - noir" at bounding box center [207, 301] width 65 height 43
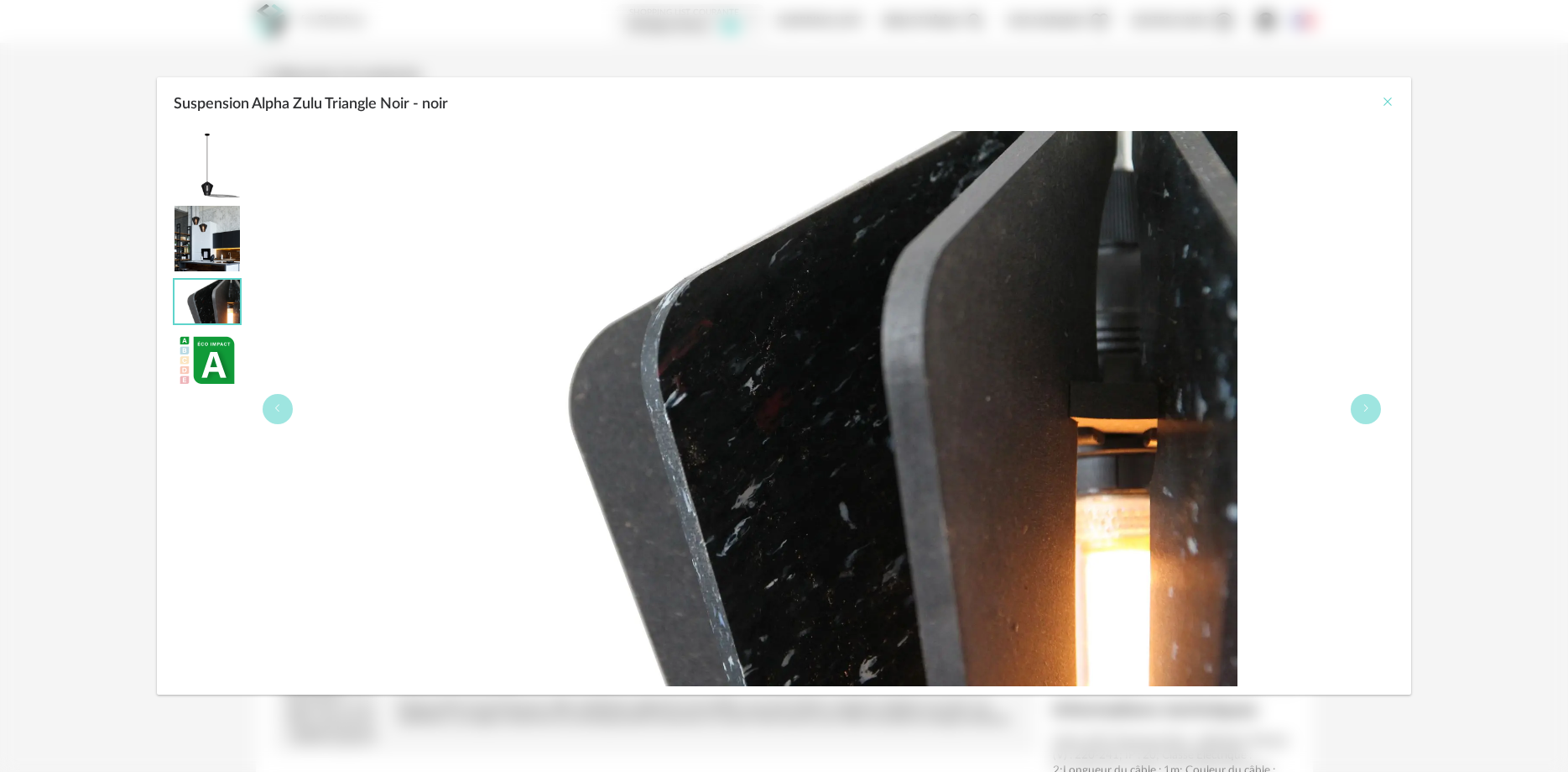
click at [1386, 103] on icon "Close" at bounding box center [1388, 101] width 14 height 14
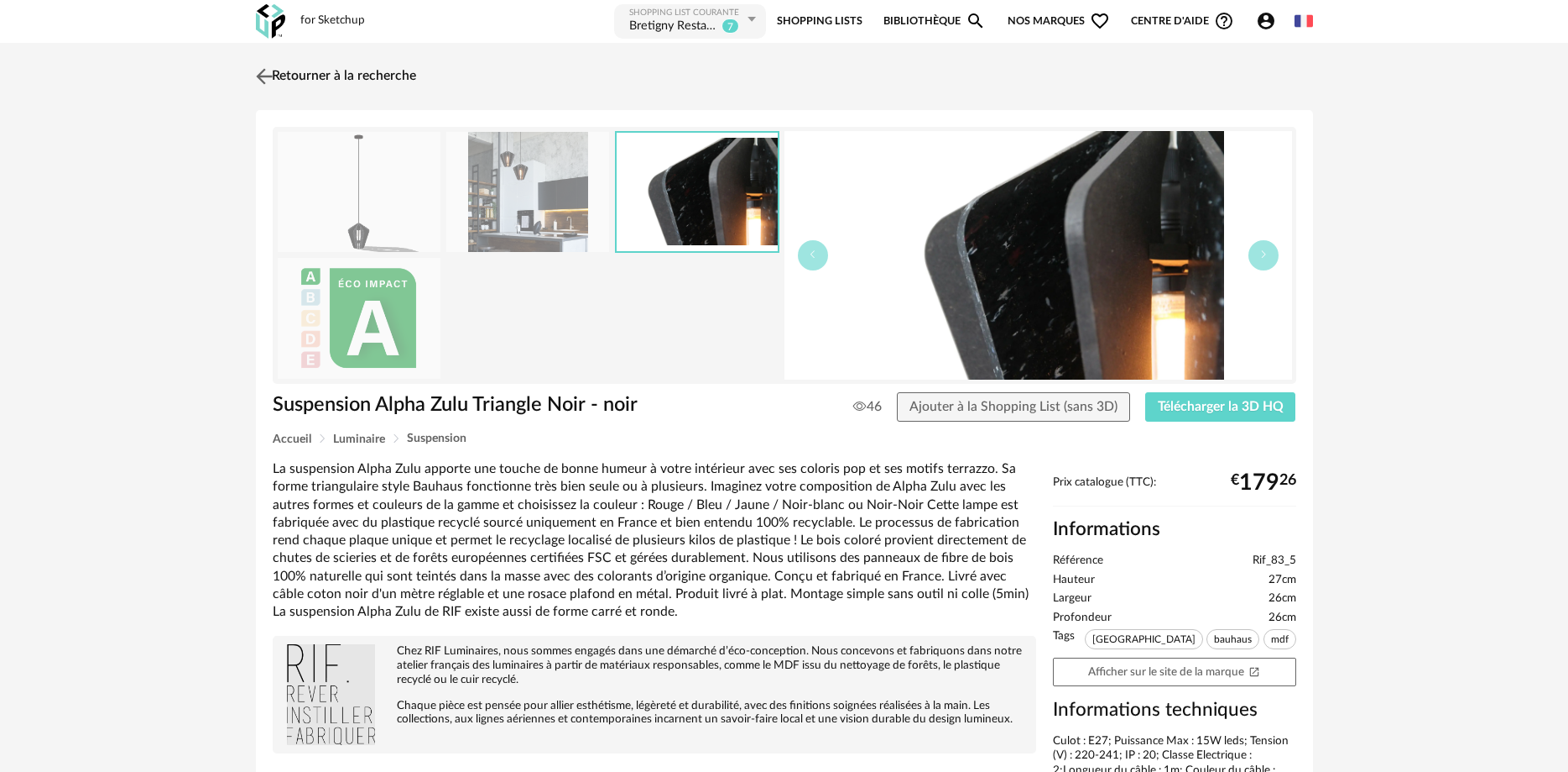
click at [253, 74] on img at bounding box center [264, 75] width 24 height 24
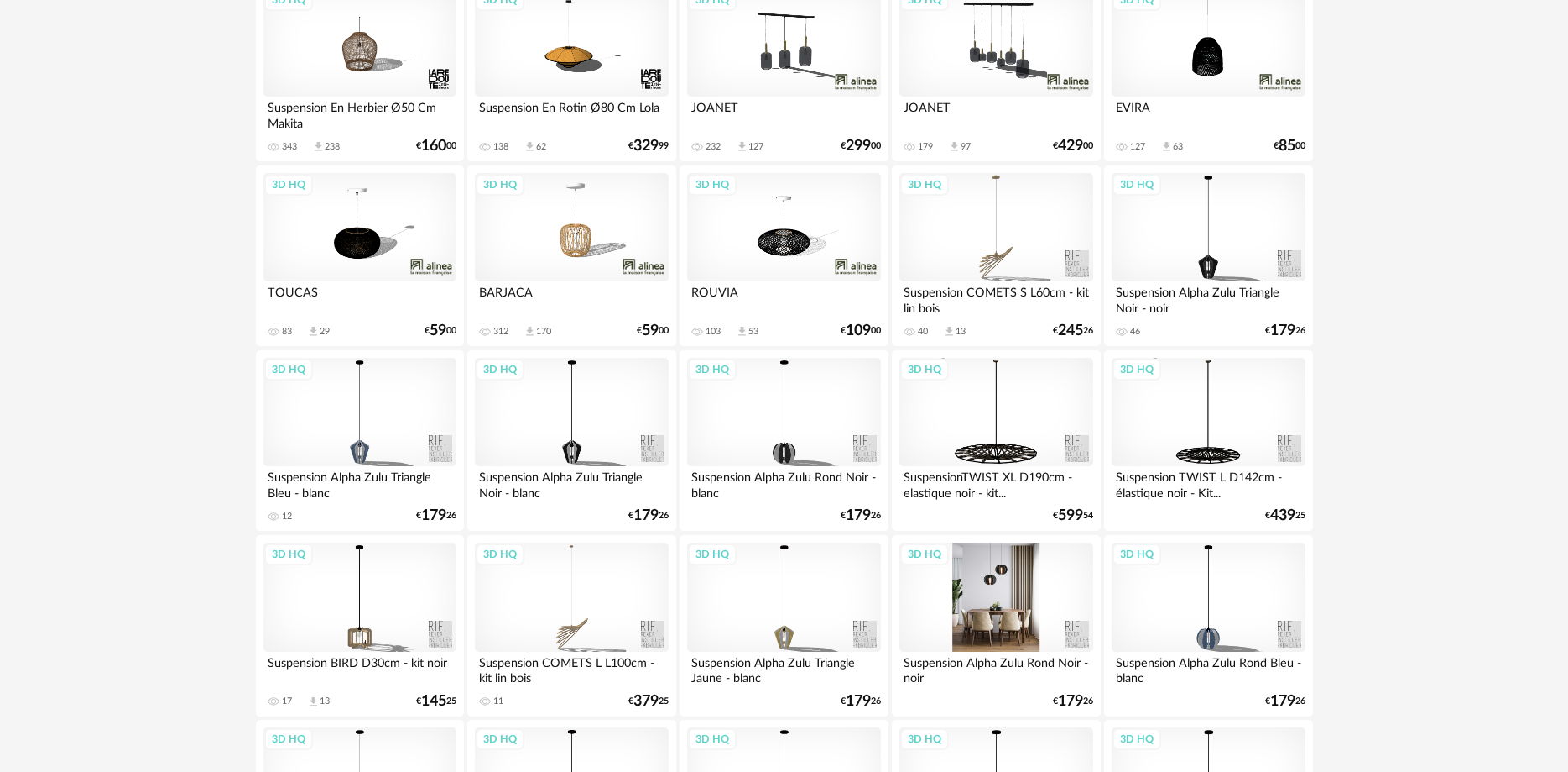
click at [956, 574] on div "3D HQ" at bounding box center [996, 596] width 193 height 109
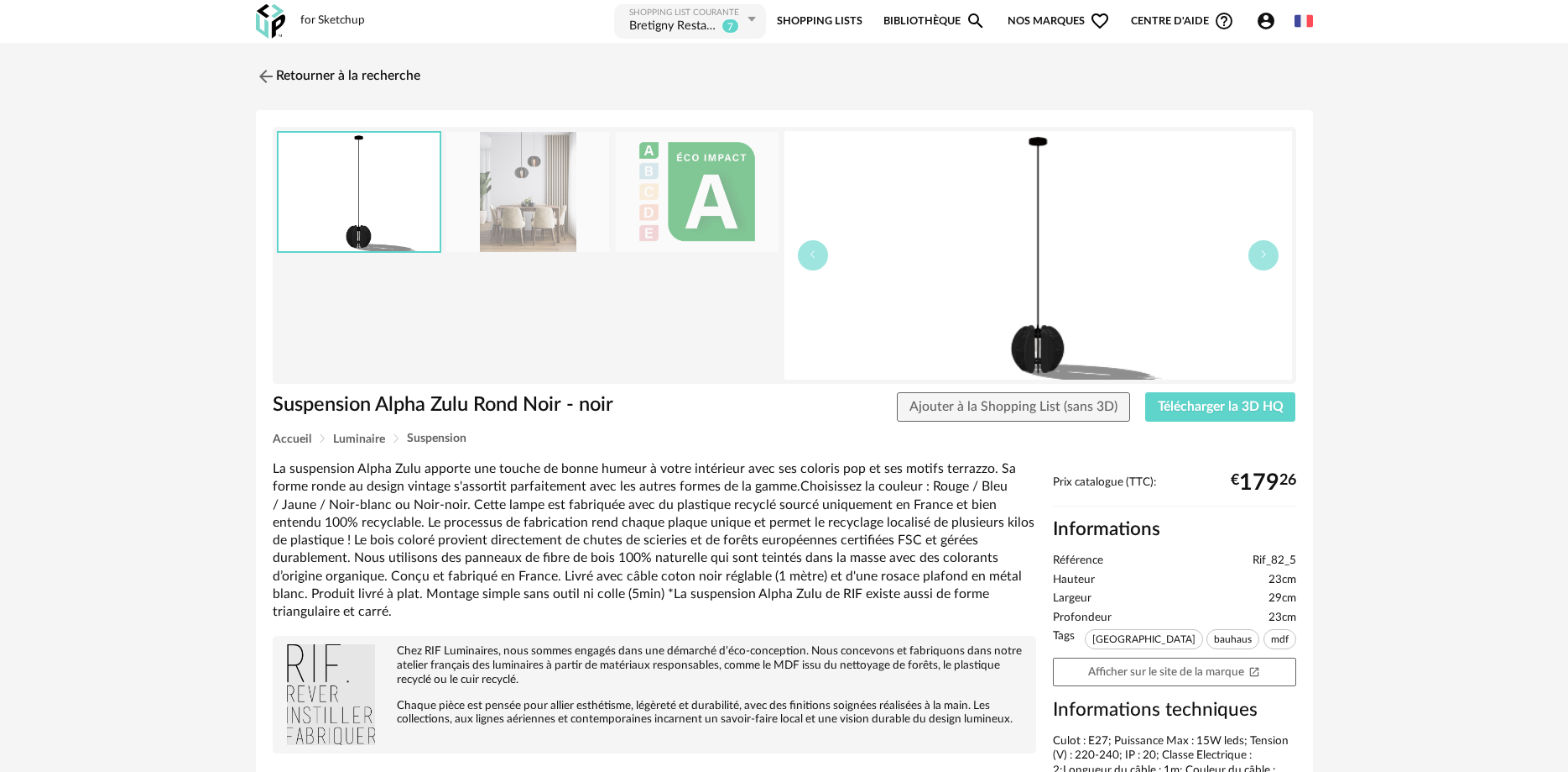
click at [356, 191] on img at bounding box center [359, 191] width 161 height 119
click at [1057, 355] on img at bounding box center [1038, 255] width 508 height 248
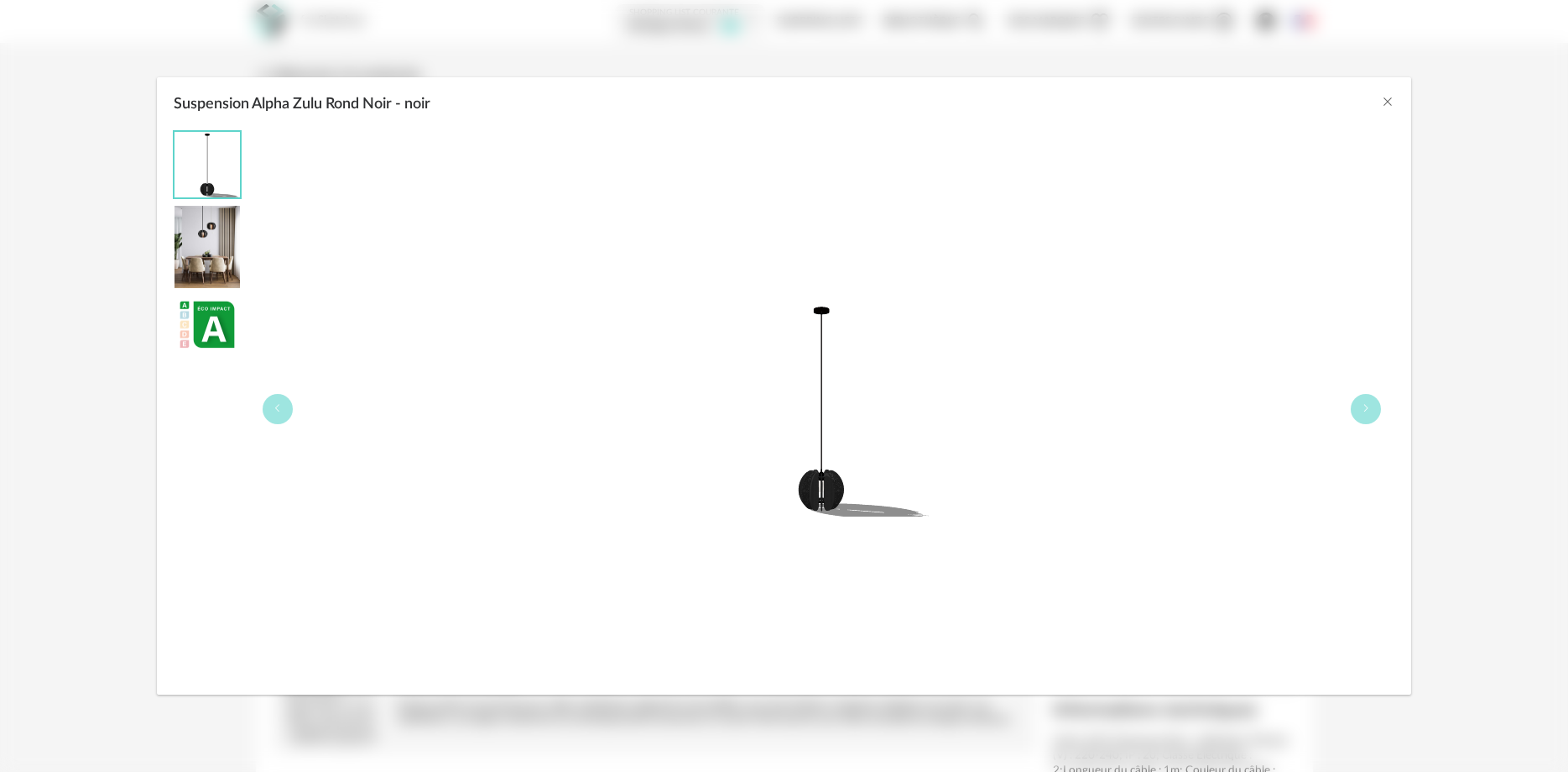
click at [832, 498] on img "Suspension Alpha Zulu Rond Noir - noir" at bounding box center [822, 409] width 215 height 215
click at [206, 240] on img "Suspension Alpha Zulu Rond Noir - noir" at bounding box center [207, 247] width 65 height 82
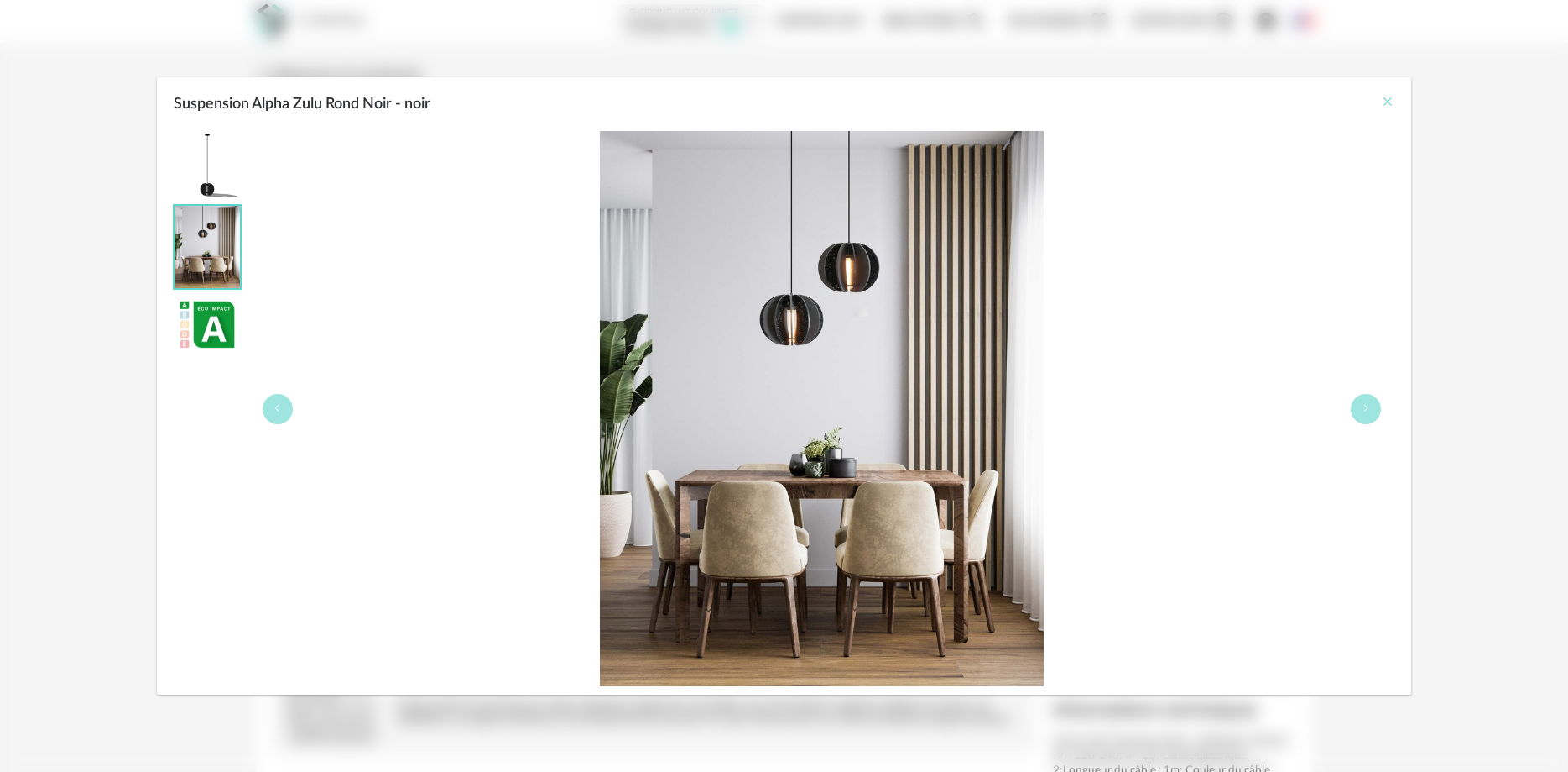
click at [1391, 94] on button "Close" at bounding box center [1388, 102] width 14 height 17
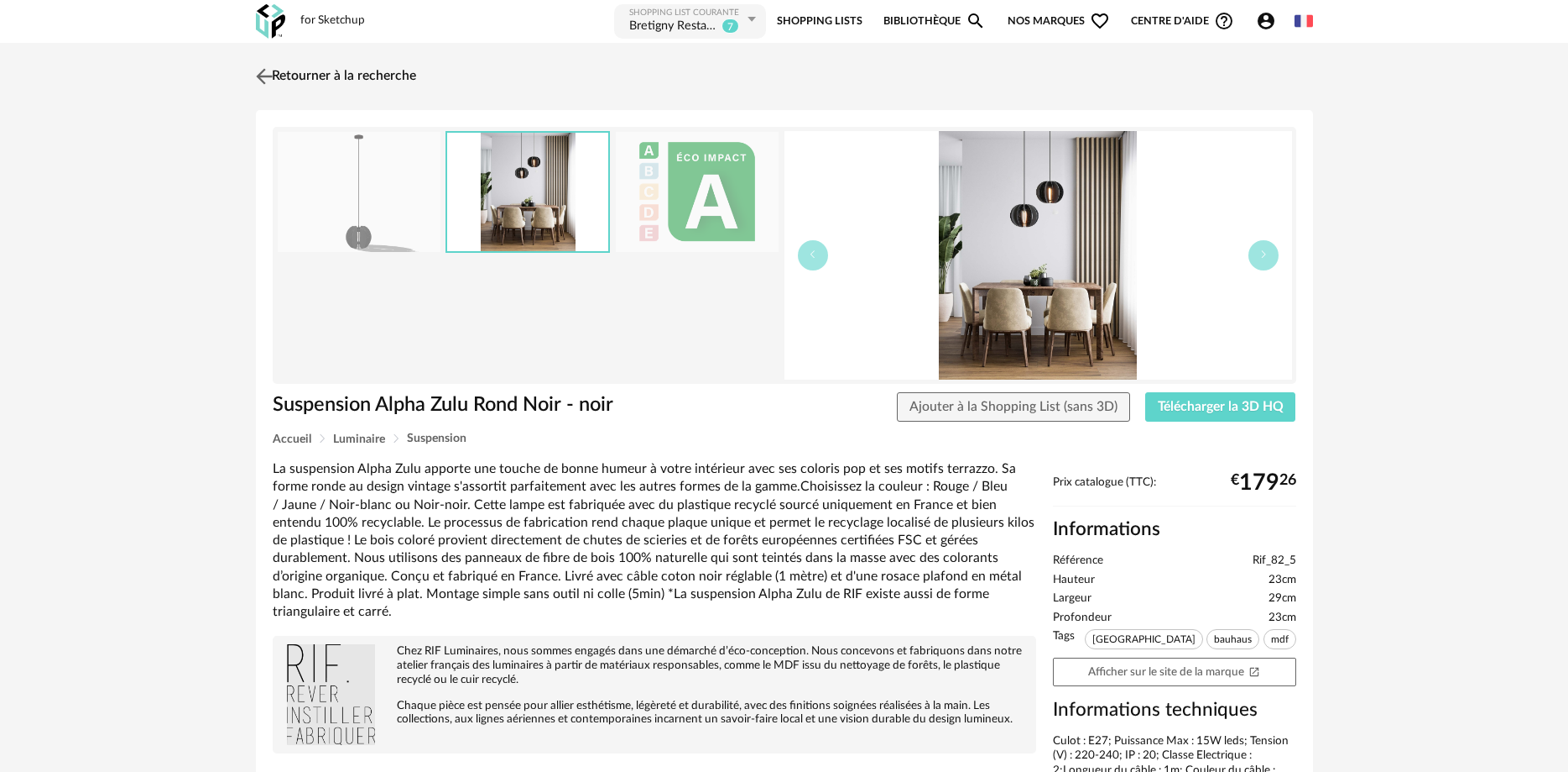
click at [262, 77] on img at bounding box center [264, 75] width 24 height 24
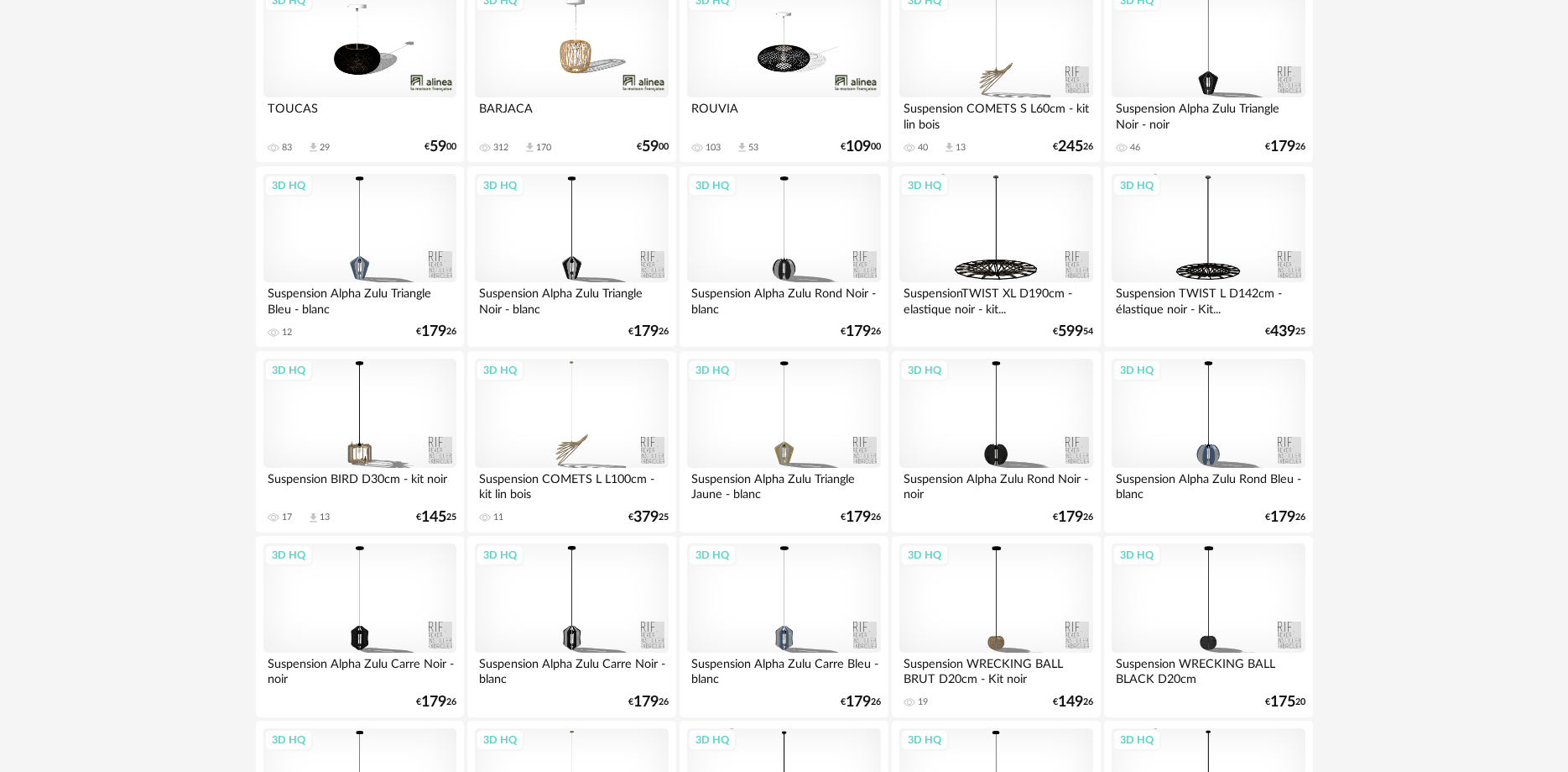
scroll to position [1341, 0]
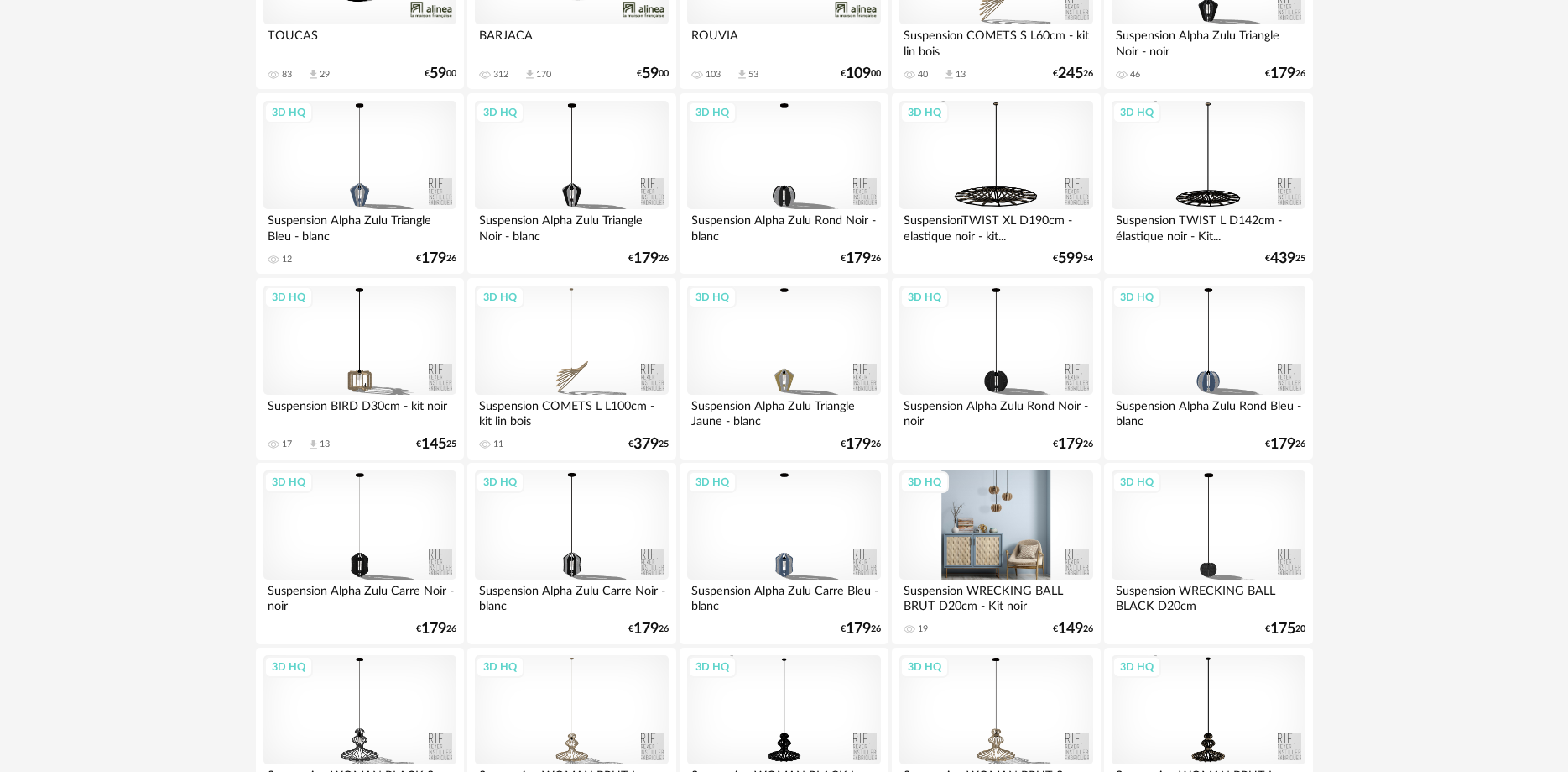
click at [1004, 528] on div "3D HQ" at bounding box center [996, 524] width 193 height 109
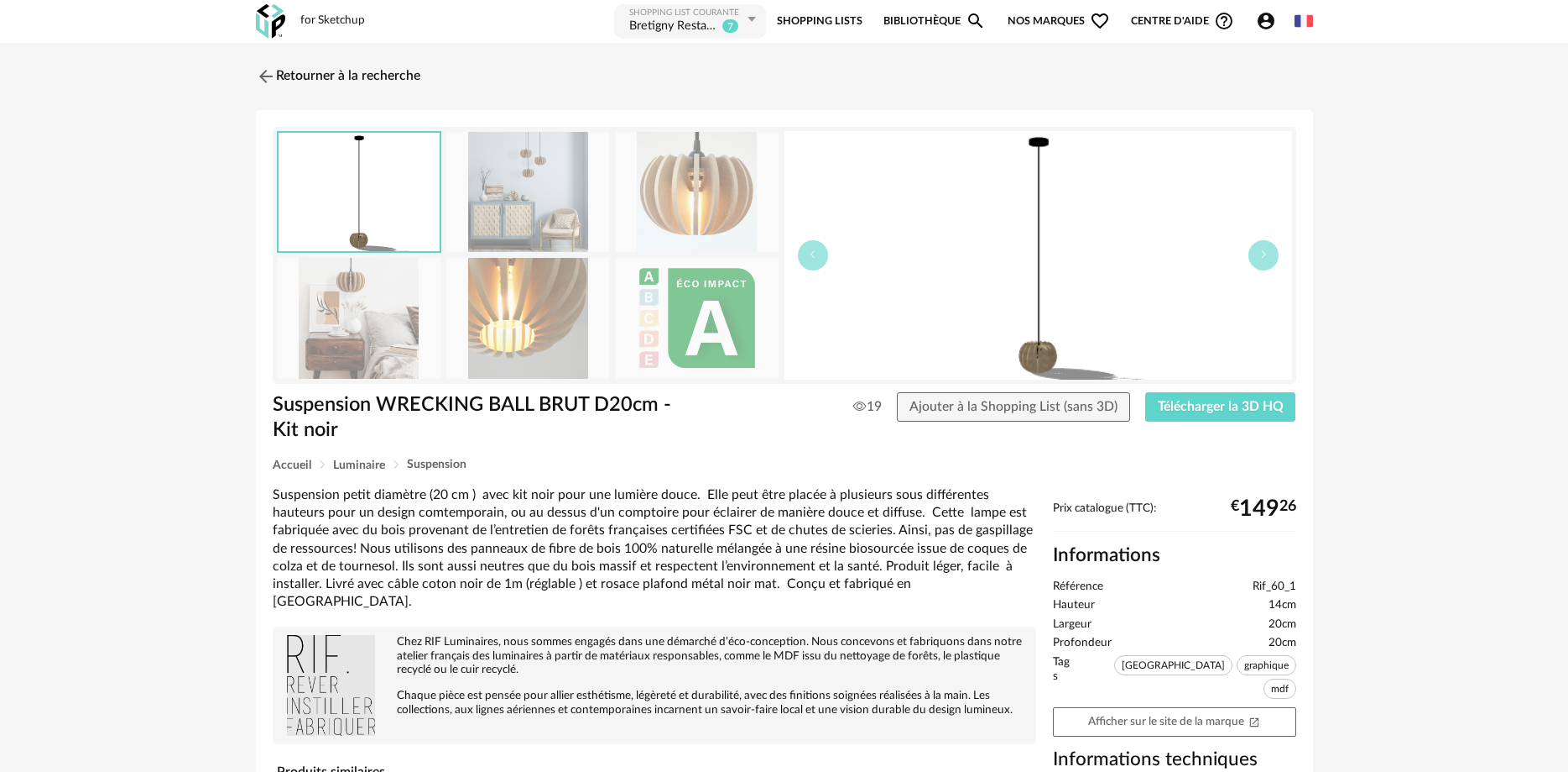
click at [676, 203] on img at bounding box center [697, 191] width 163 height 120
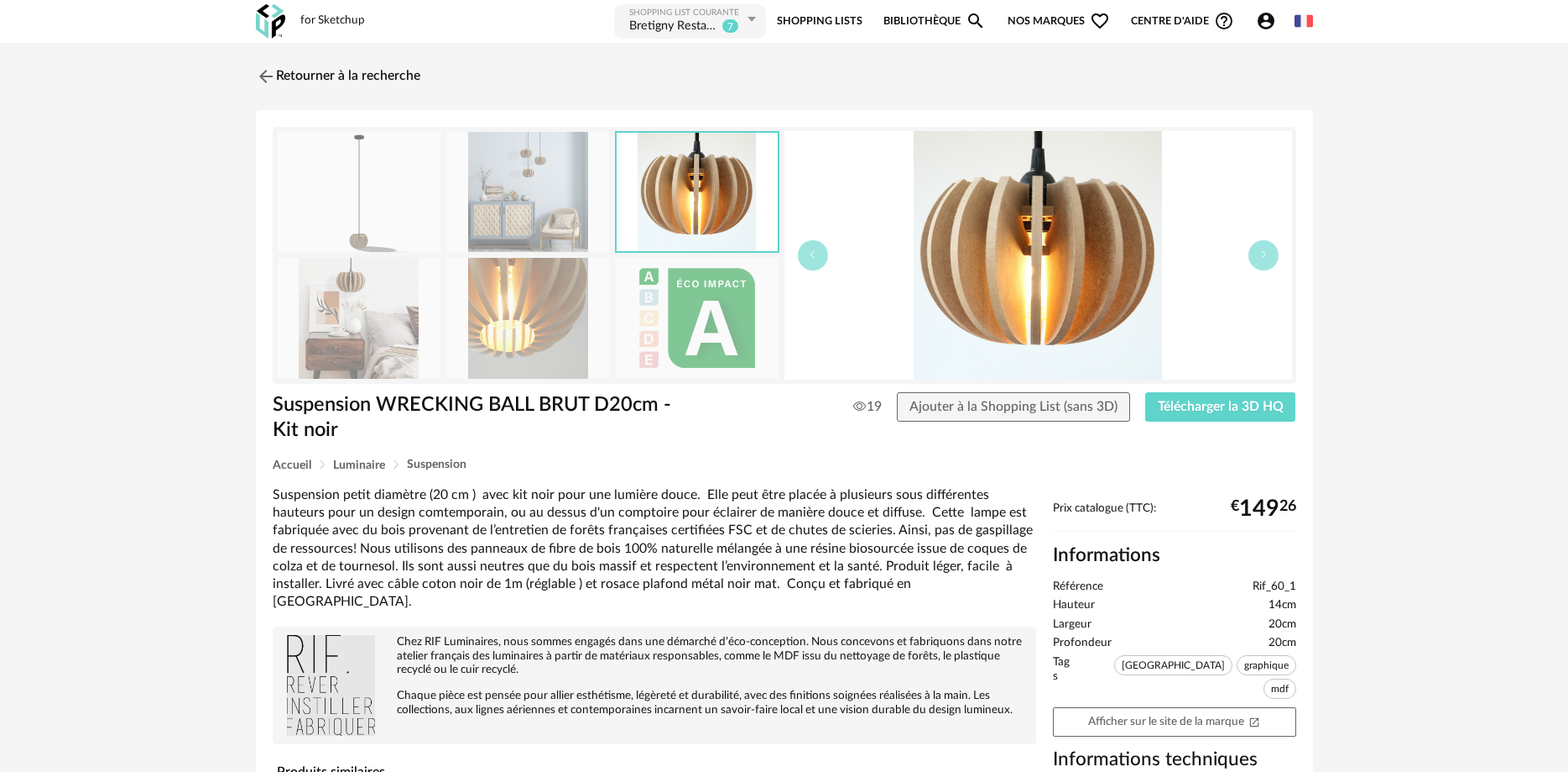
click at [544, 294] on img at bounding box center [527, 317] width 163 height 120
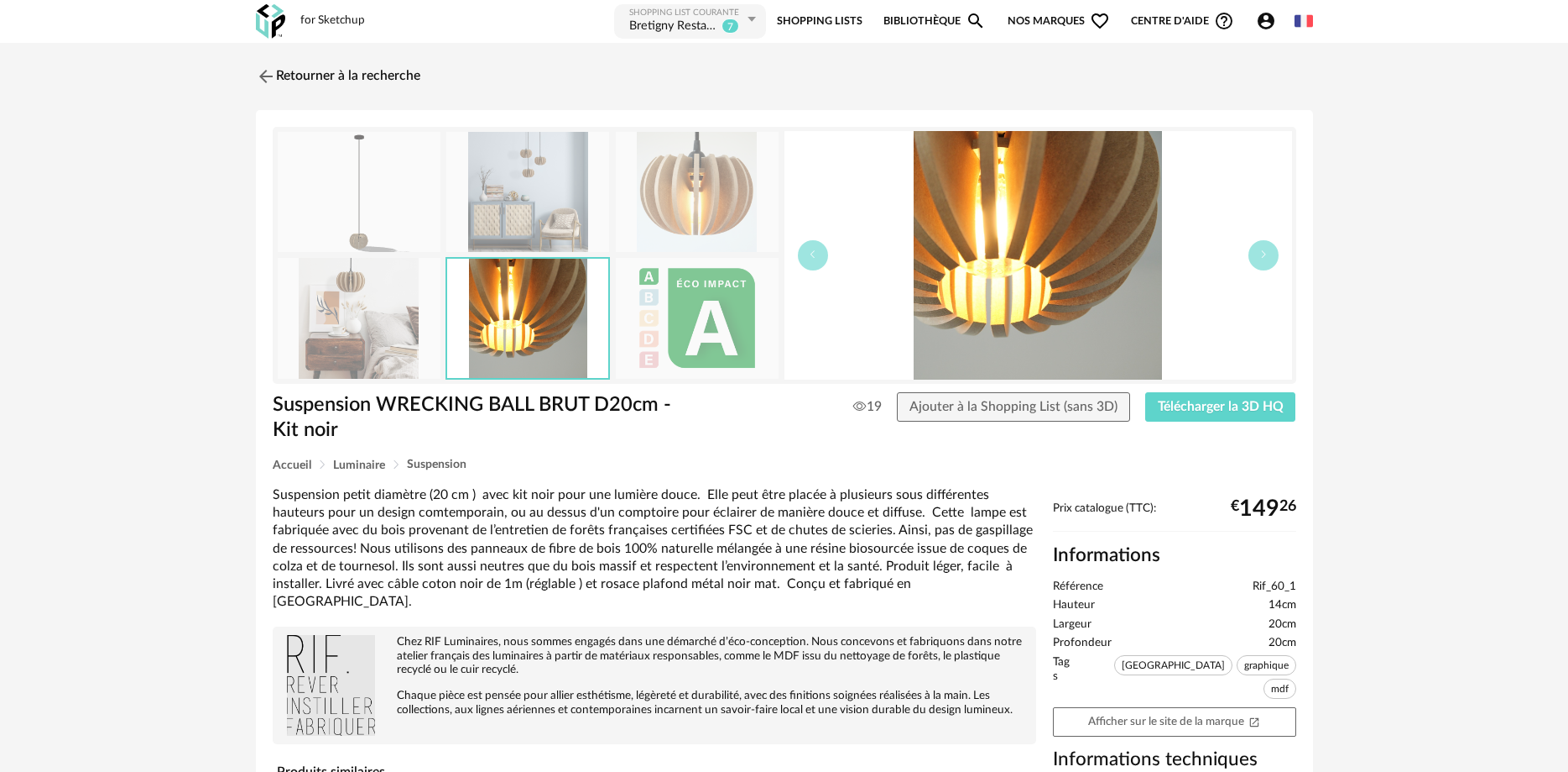
click at [389, 302] on img at bounding box center [359, 317] width 163 height 120
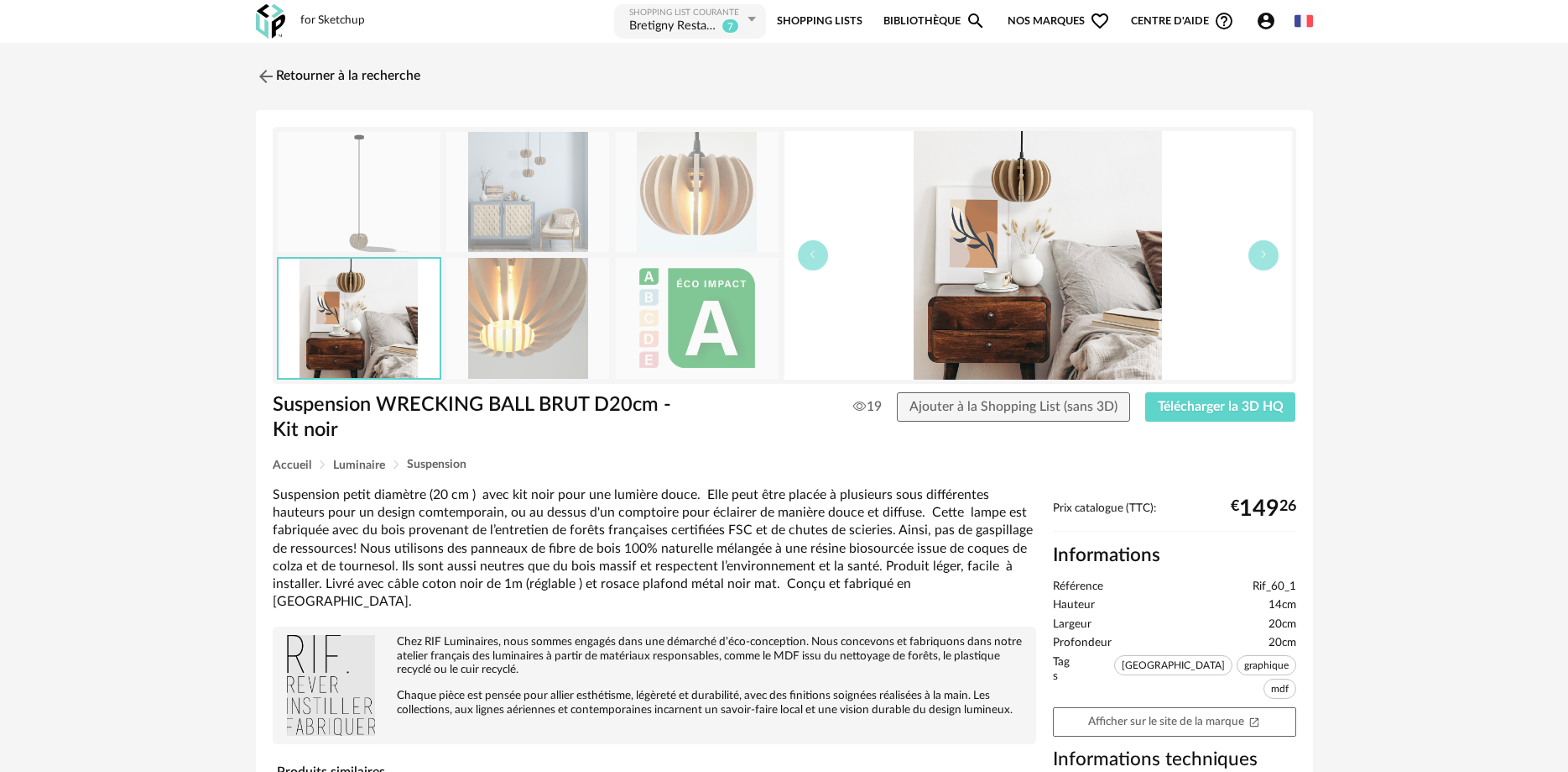
click at [372, 179] on img at bounding box center [359, 191] width 163 height 120
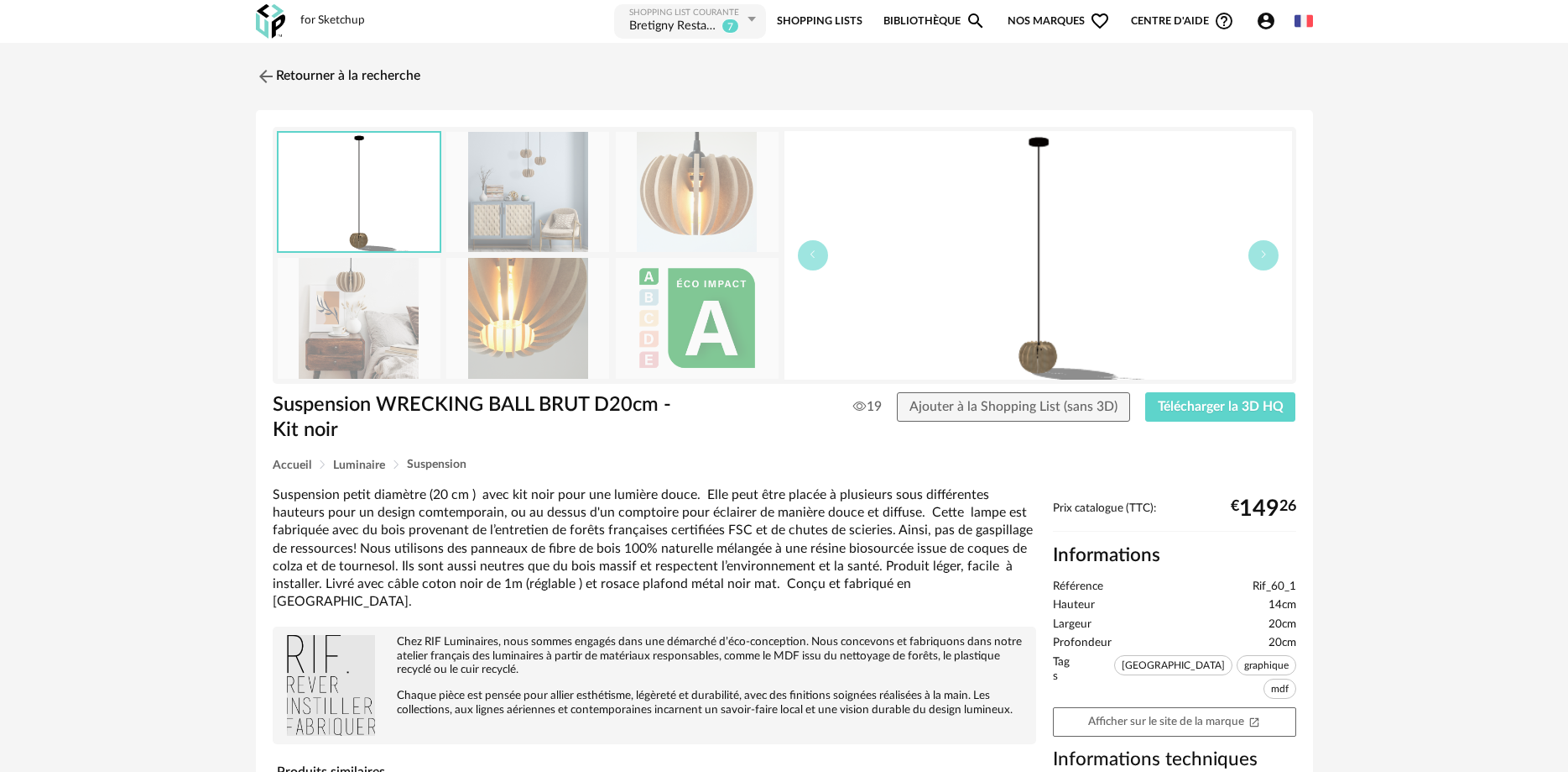
click at [681, 181] on img at bounding box center [697, 191] width 163 height 120
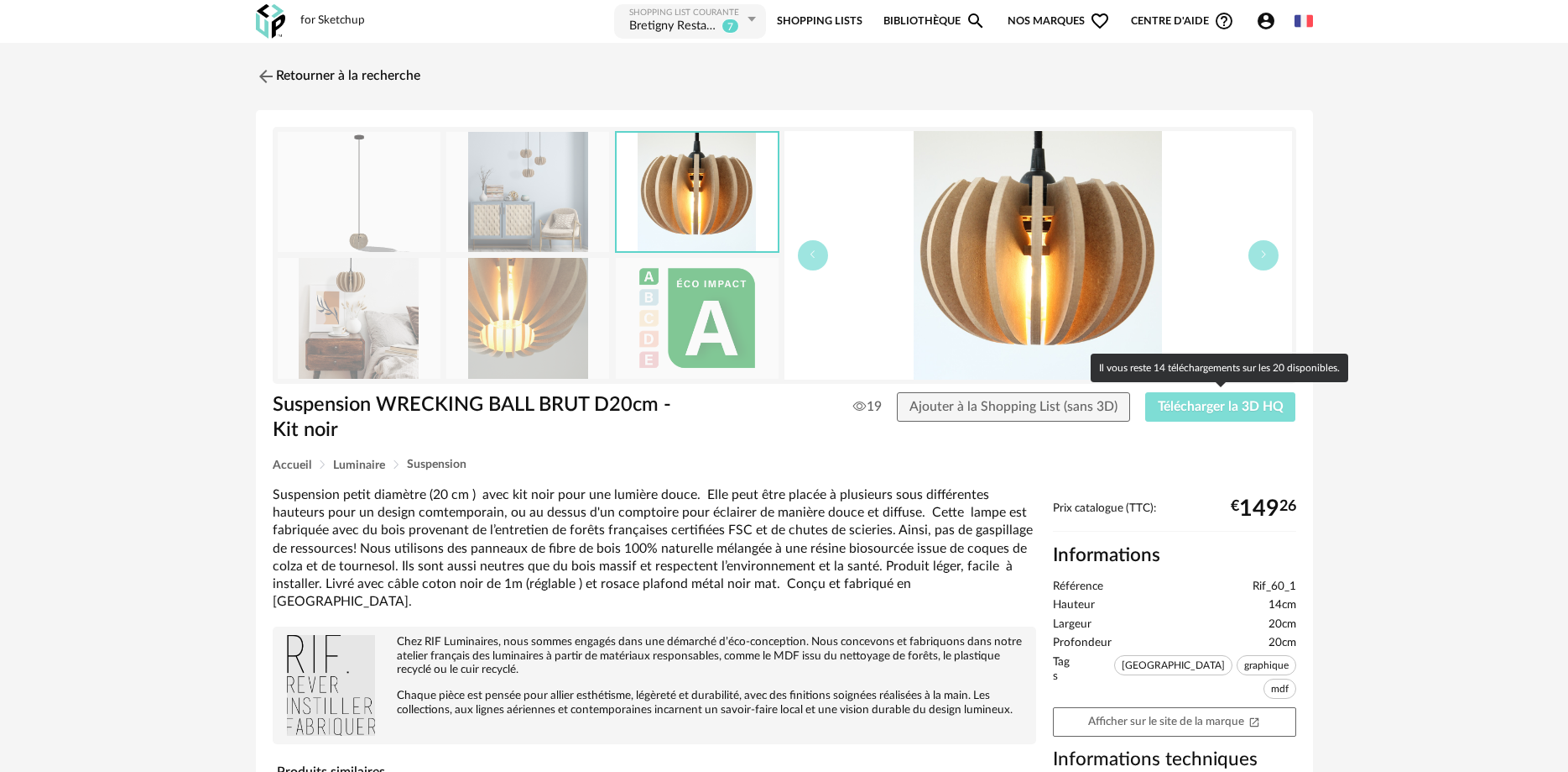
click at [1271, 401] on span "Télécharger la 3D HQ" at bounding box center [1220, 406] width 126 height 14
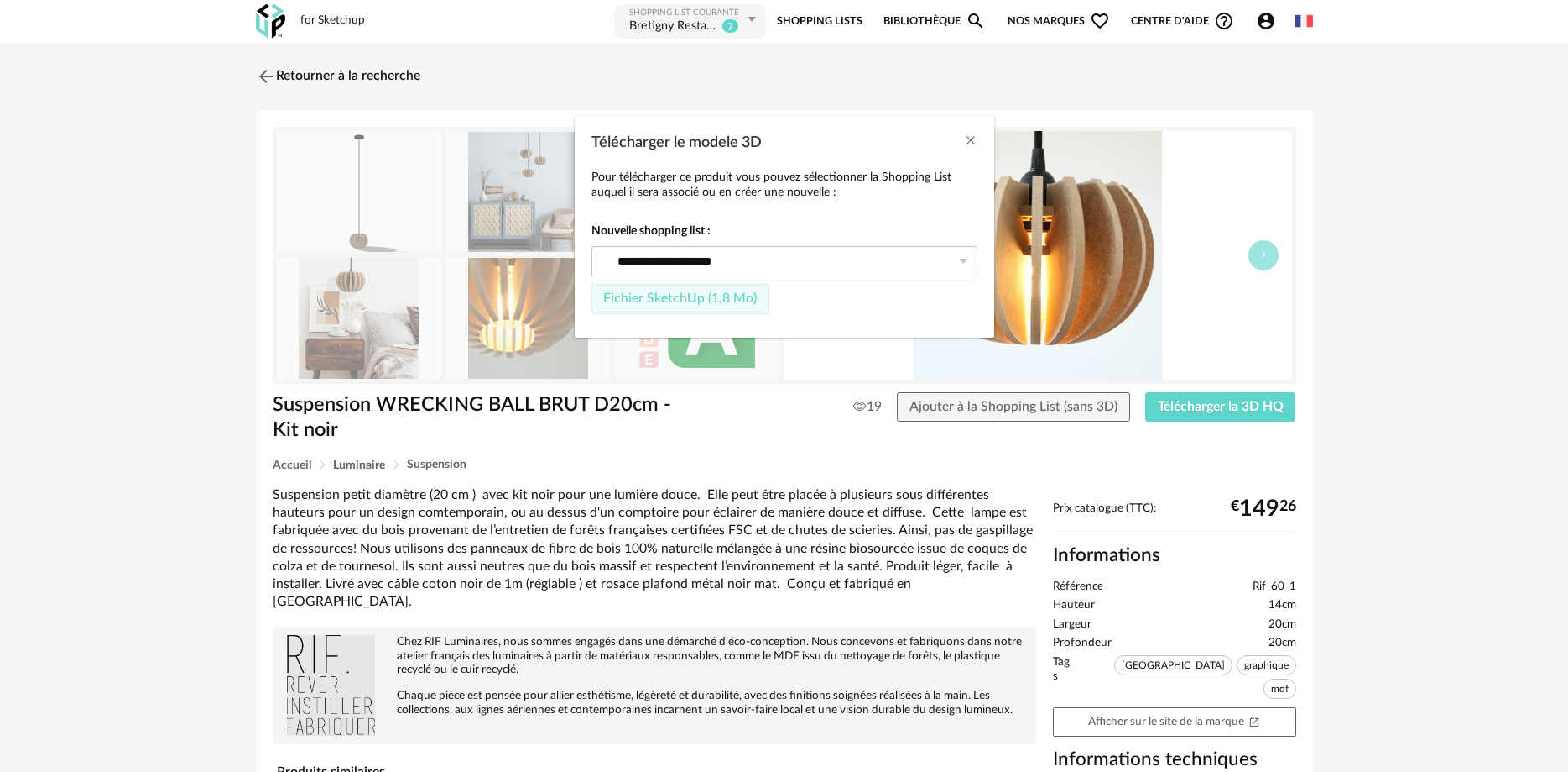
click at [662, 296] on span "Fichier SketchUp (1,8 Mo)" at bounding box center [680, 298] width 154 height 14
